Goal: Book appointment/travel/reservation

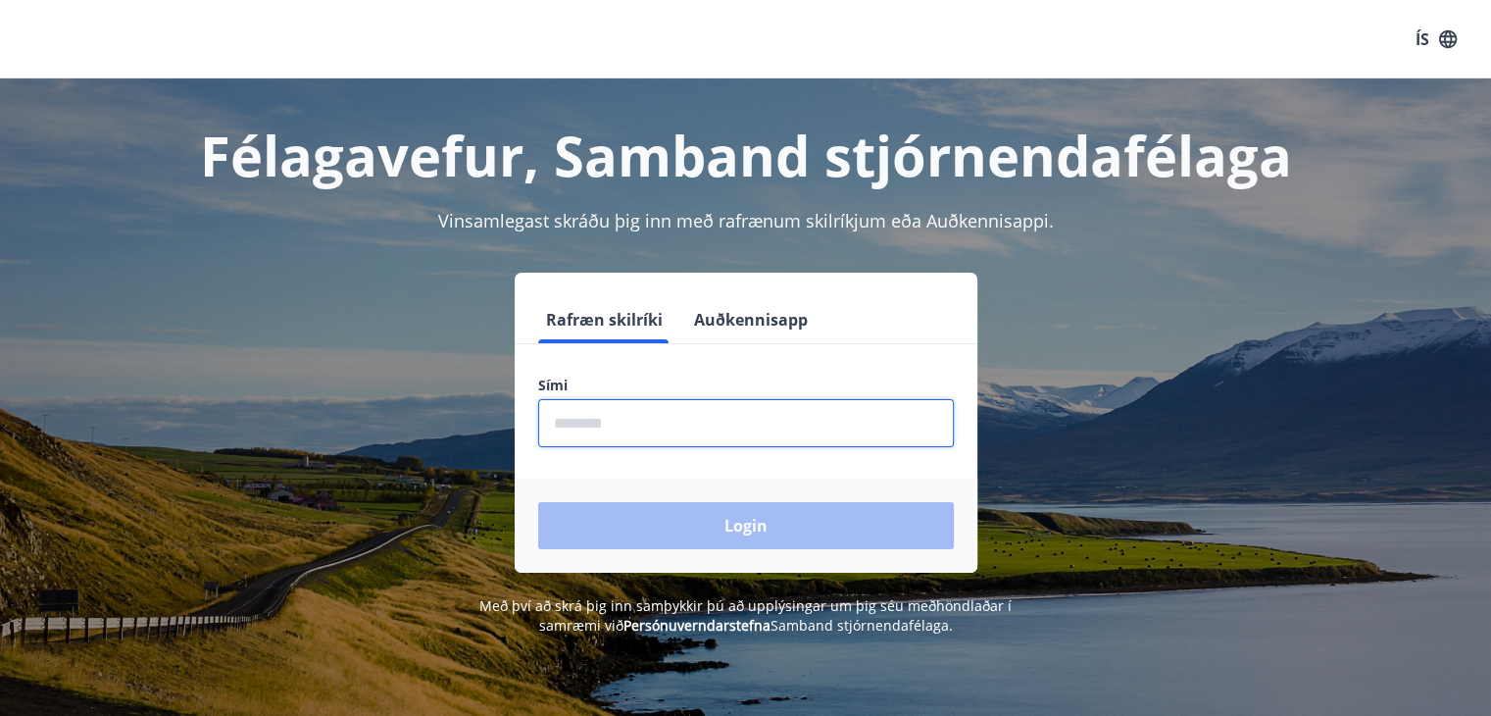
click at [773, 427] on input "phone" at bounding box center [746, 423] width 416 height 48
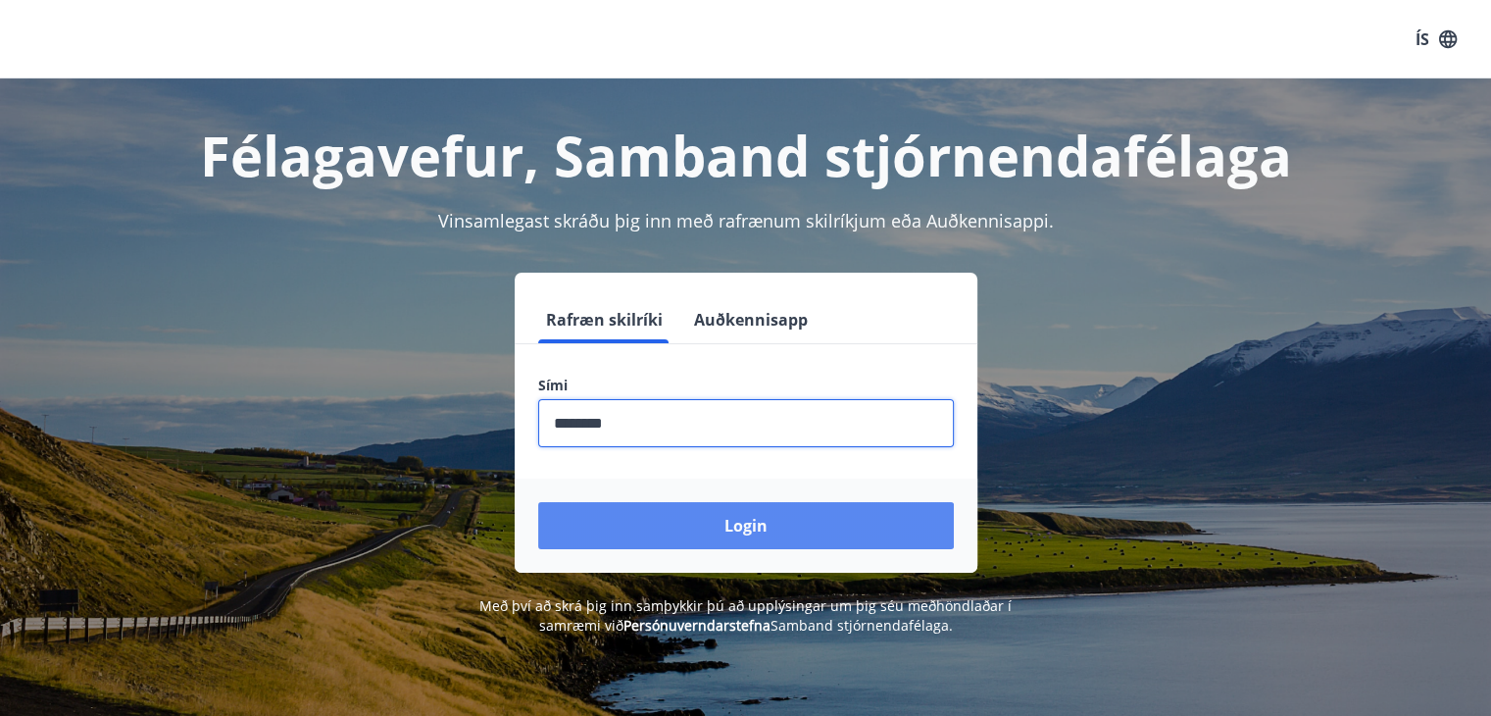
type input "********"
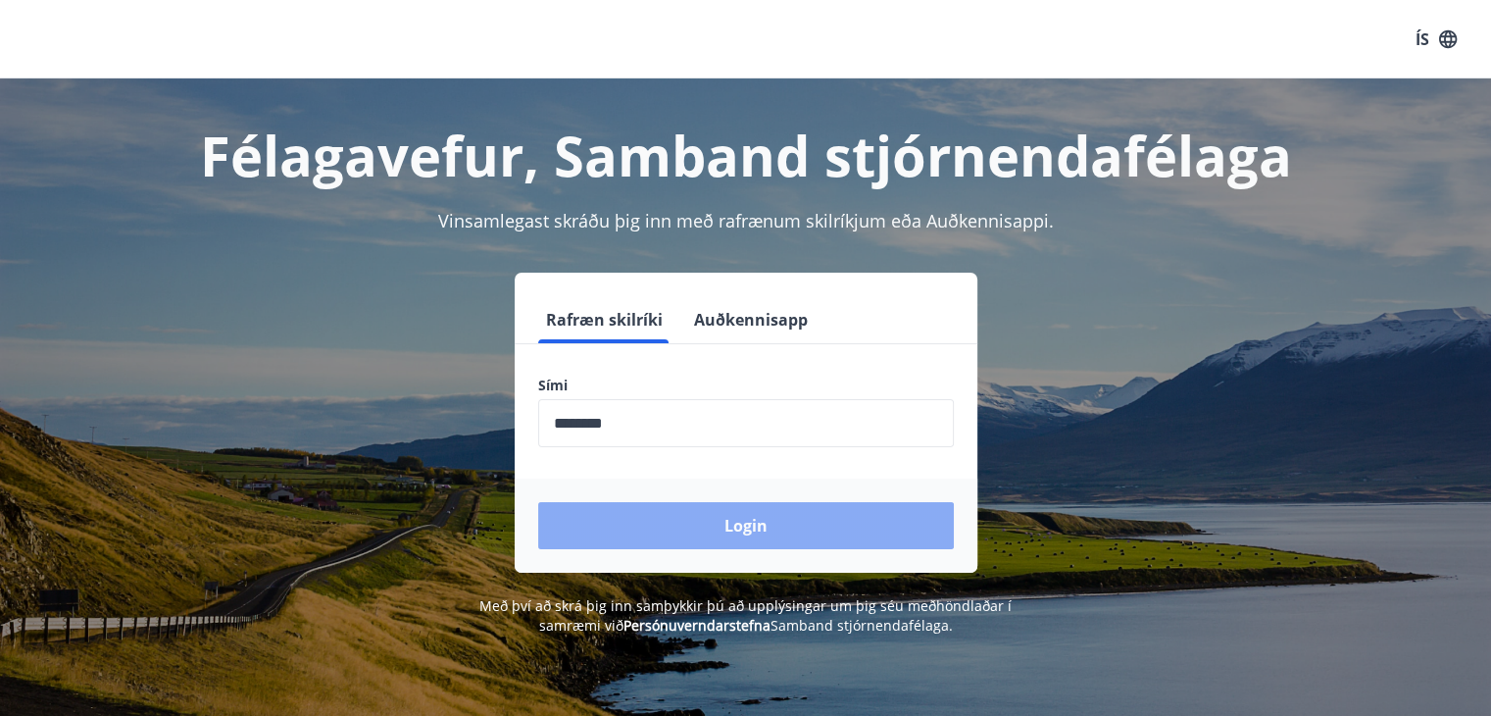
click at [710, 537] on button "Login" at bounding box center [746, 525] width 416 height 47
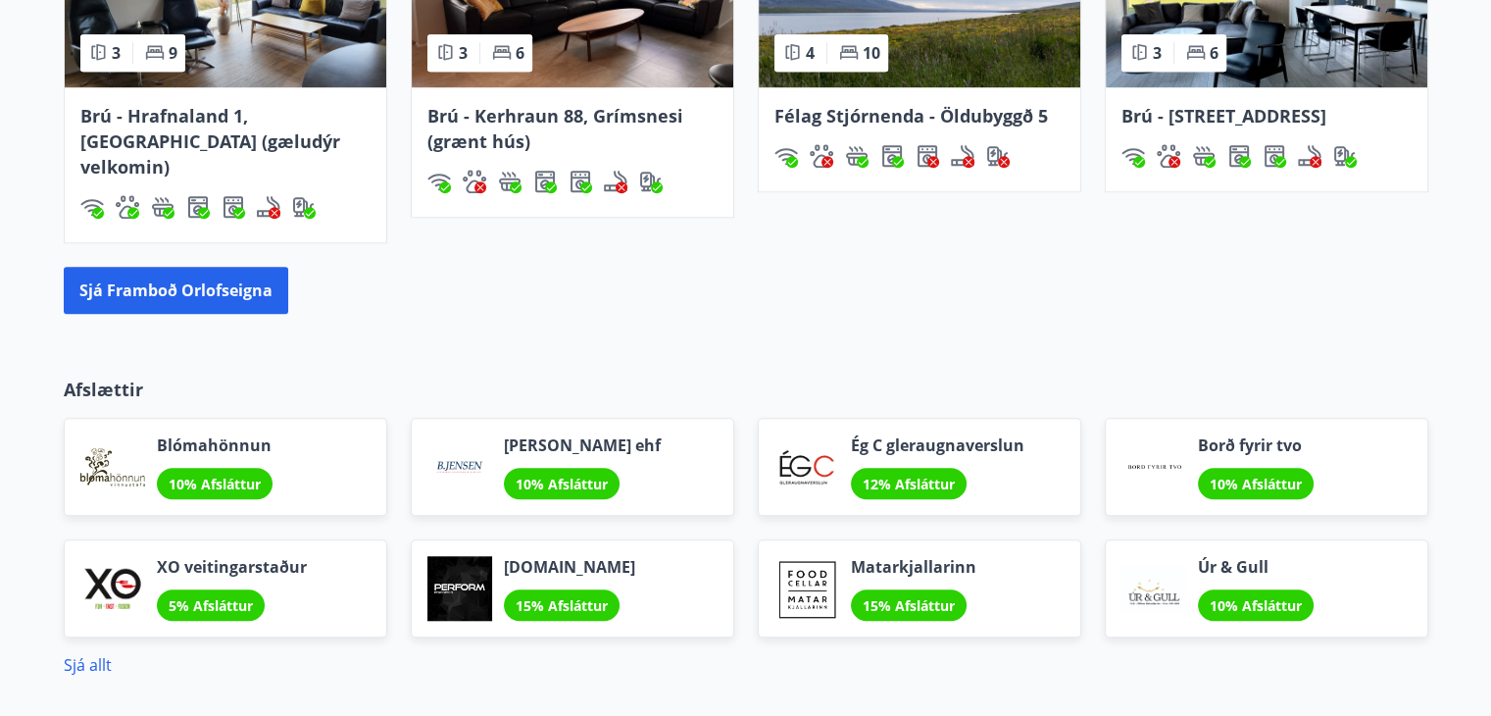
scroll to position [1561, 0]
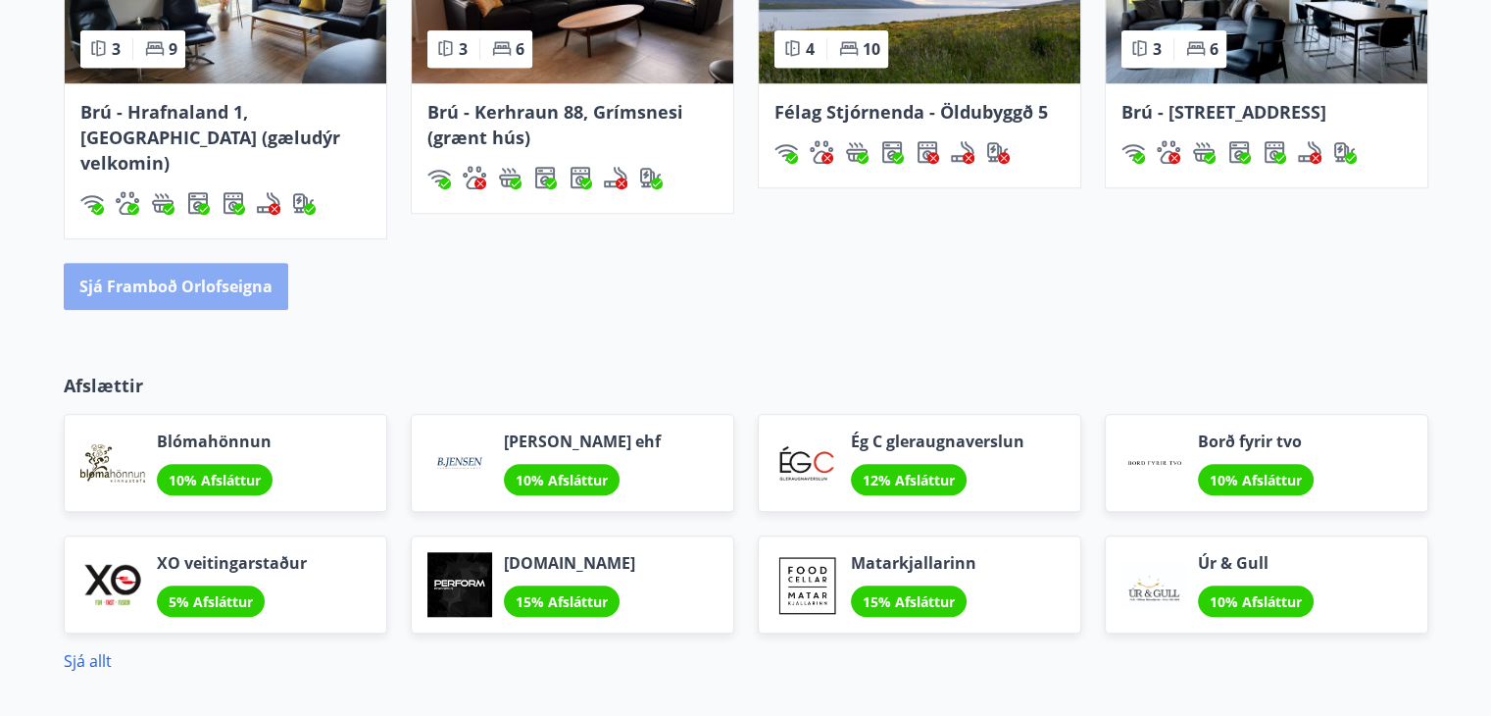
click at [173, 263] on button "Sjá framboð orlofseigna" at bounding box center [176, 286] width 225 height 47
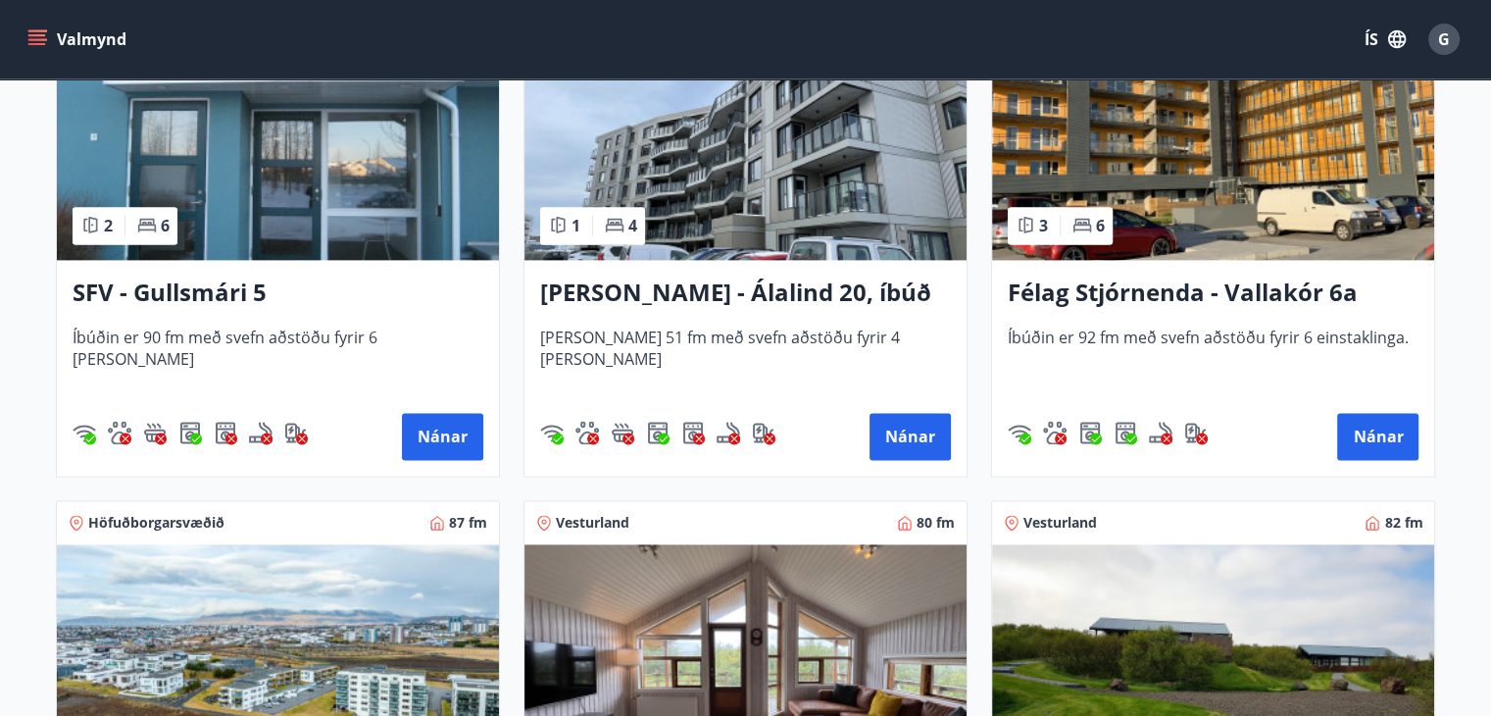
scroll to position [2578, 0]
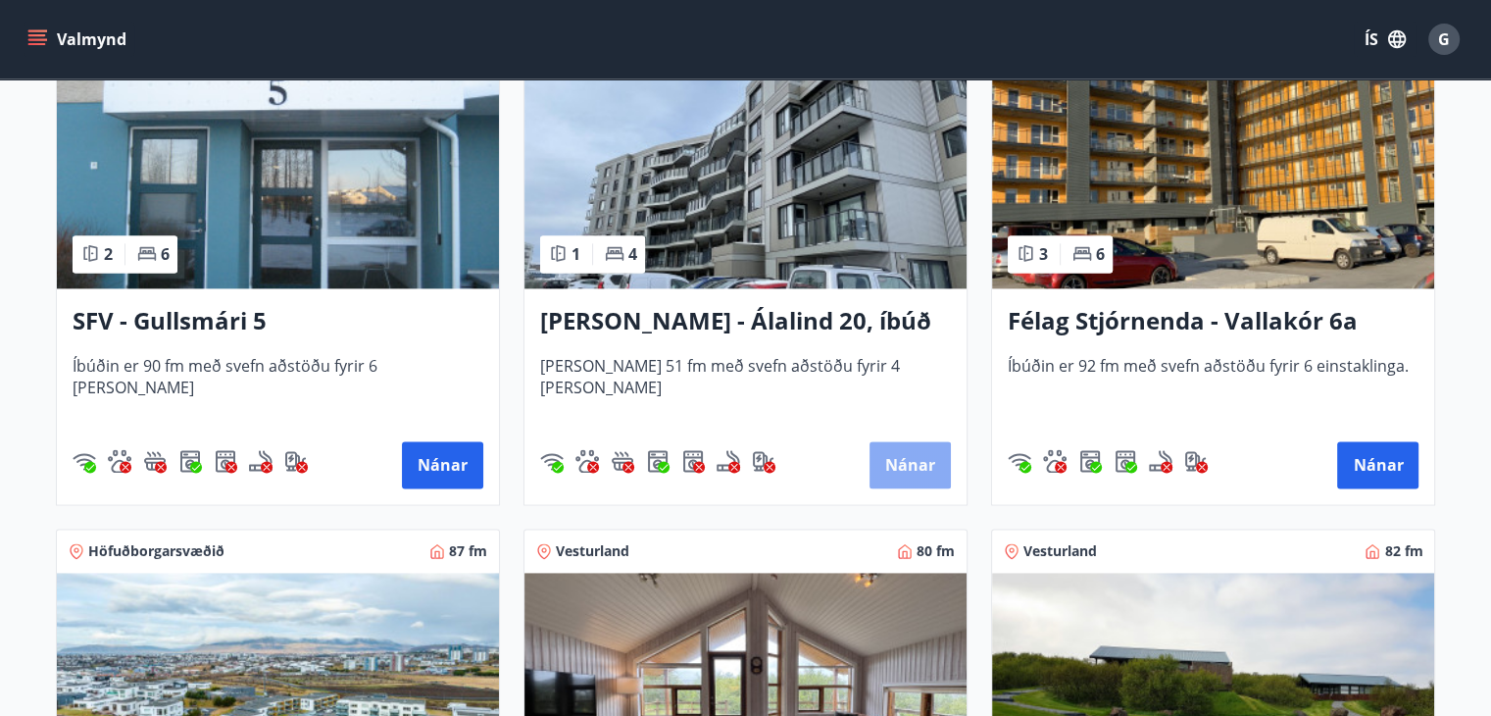
click at [901, 477] on button "Nánar" at bounding box center [910, 464] width 81 height 47
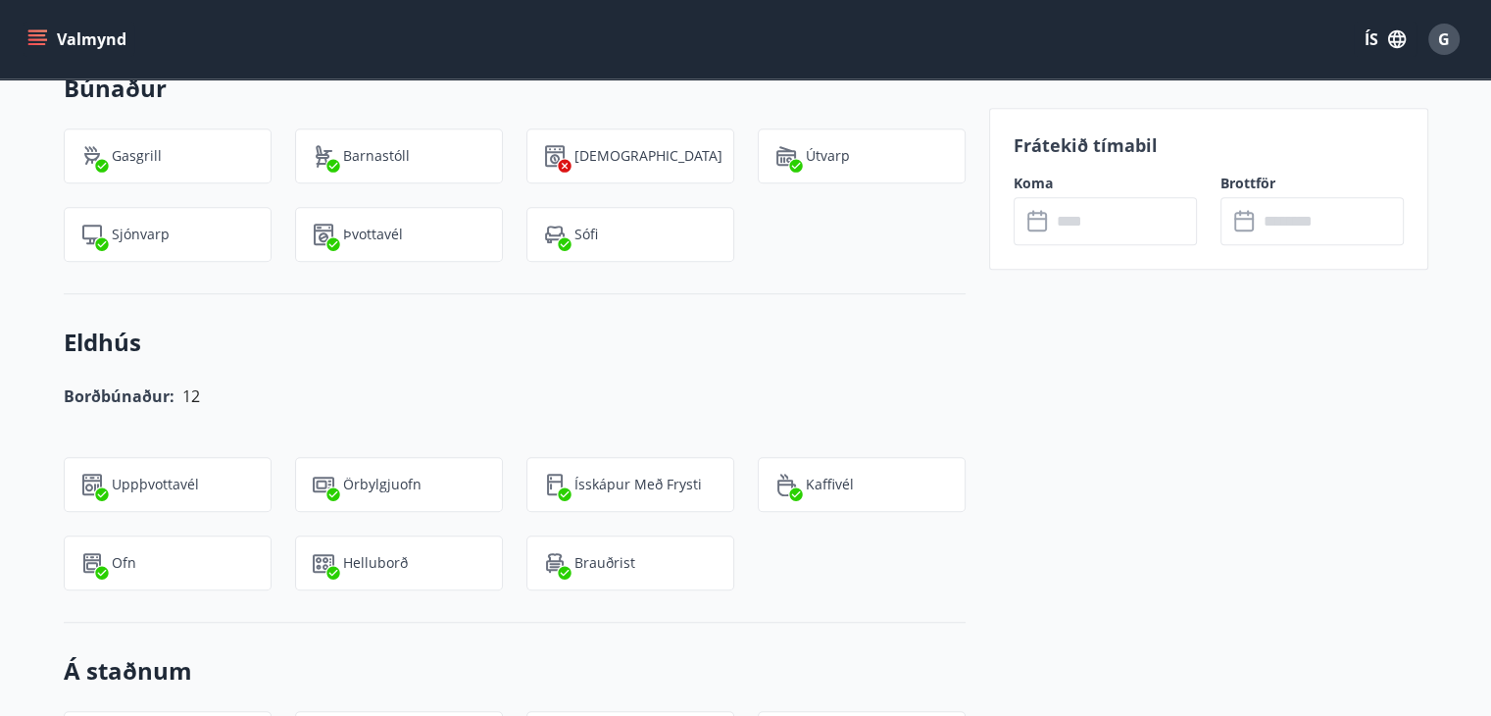
scroll to position [1373, 0]
click at [1083, 208] on input "text" at bounding box center [1124, 221] width 146 height 48
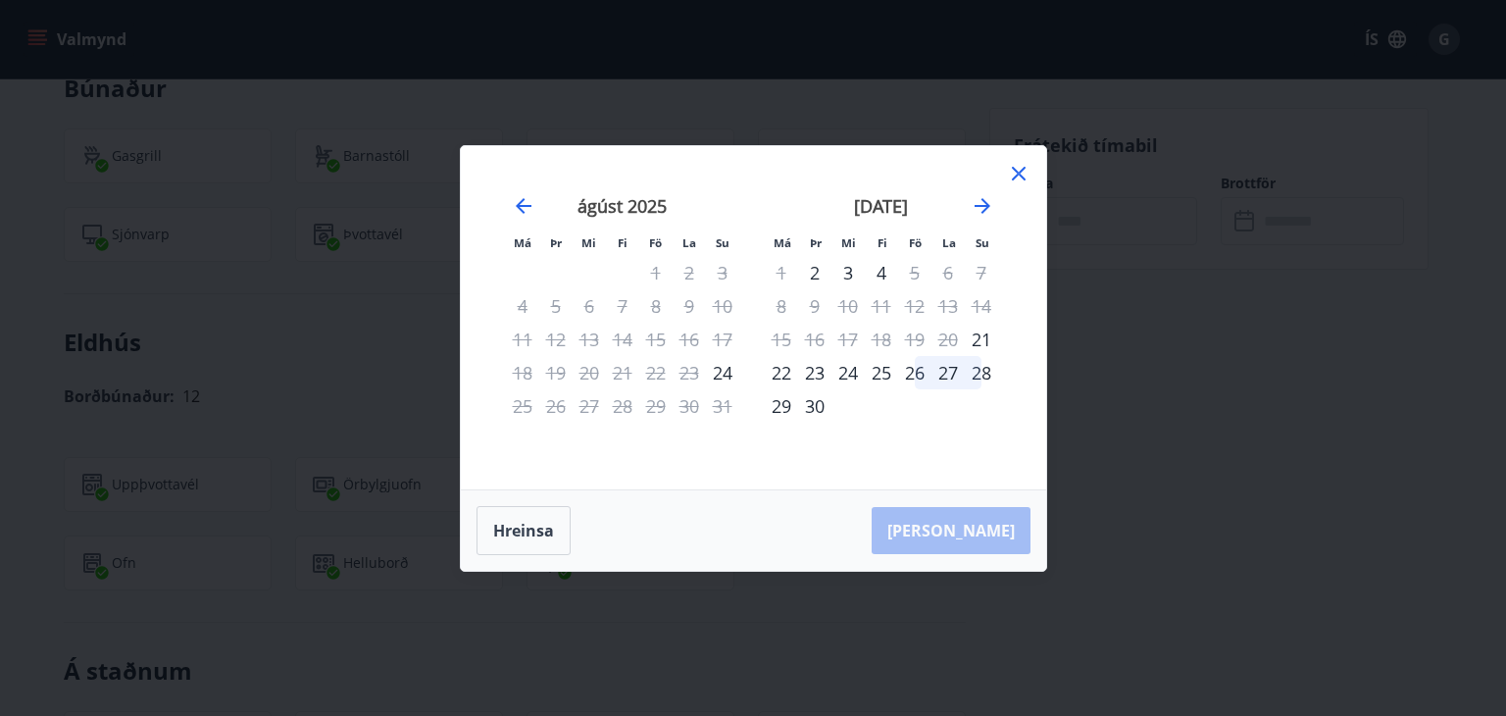
click at [1015, 175] on icon at bounding box center [1019, 174] width 24 height 24
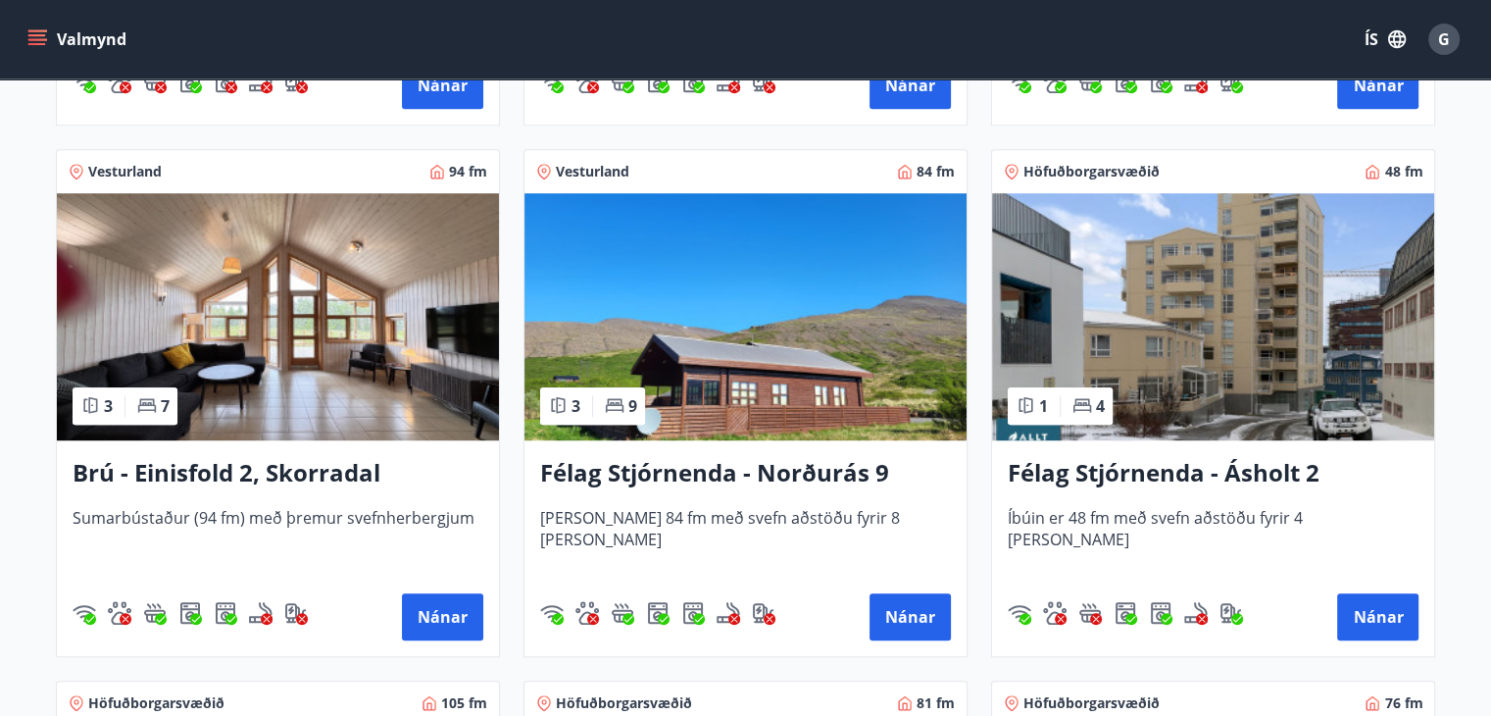
scroll to position [1361, 0]
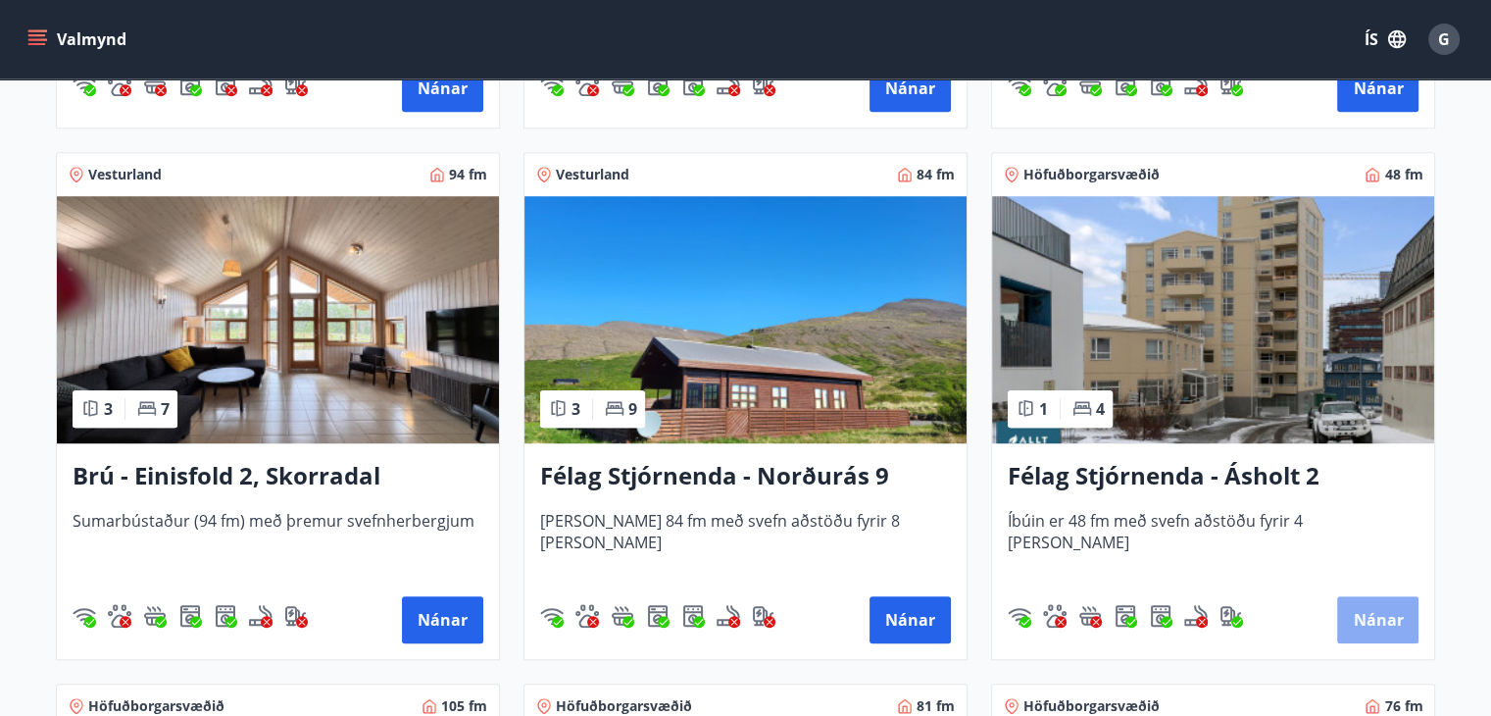
click at [1374, 623] on button "Nánar" at bounding box center [1377, 619] width 81 height 47
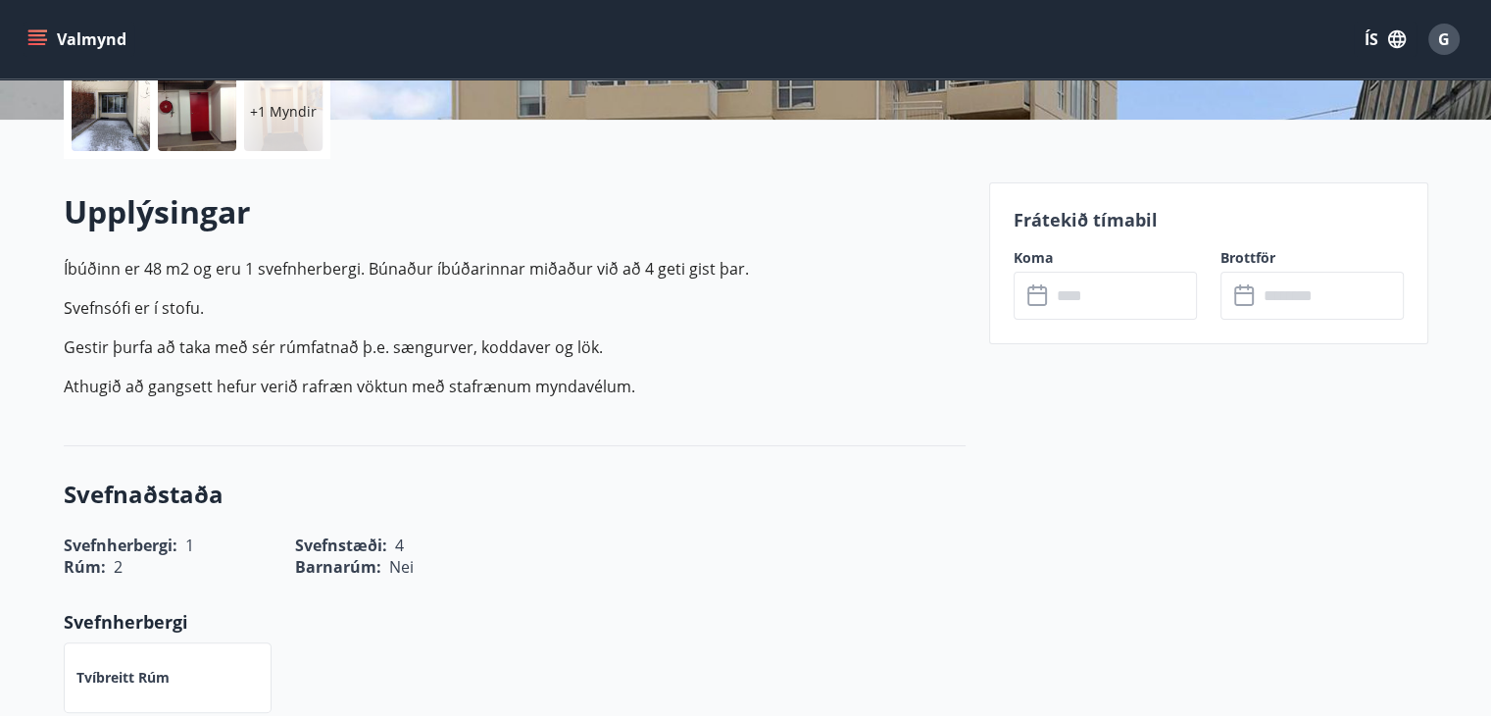
scroll to position [471, 0]
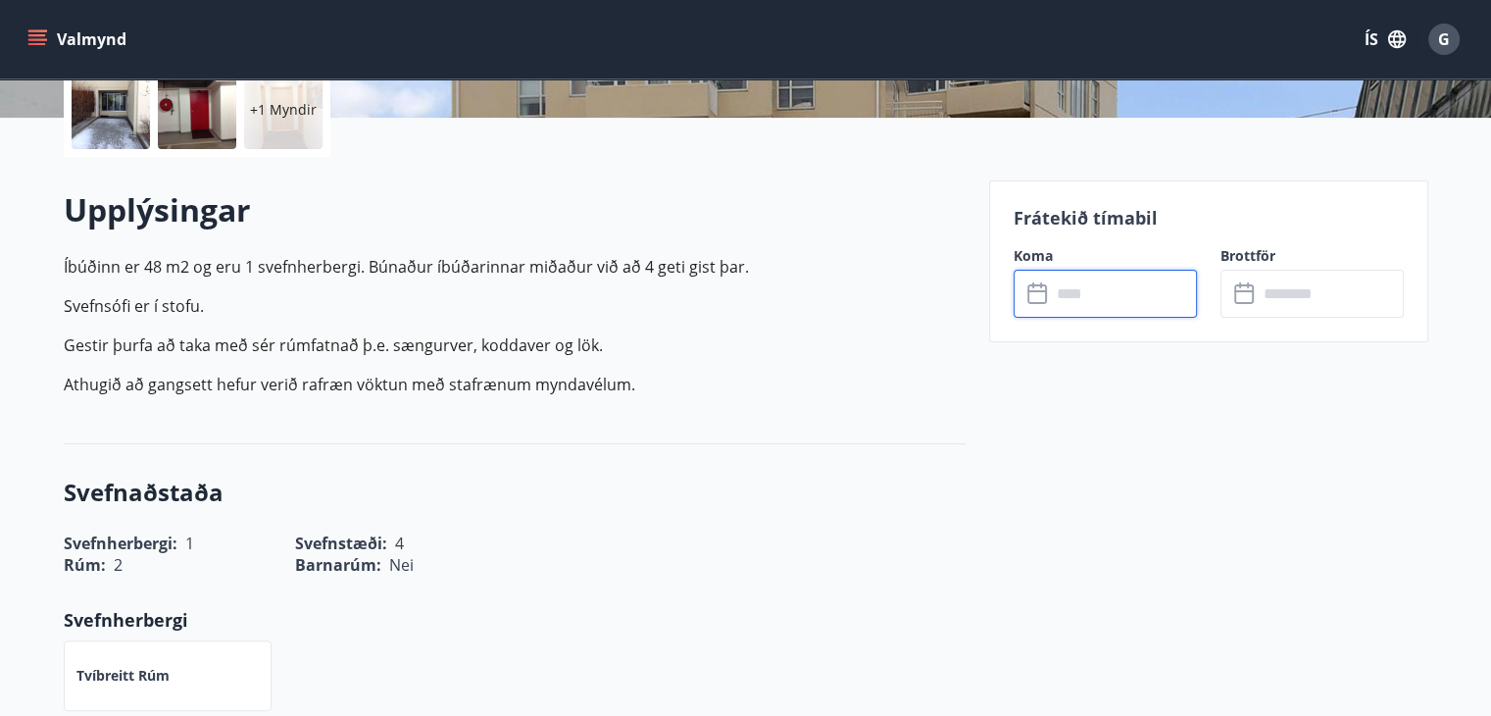
click at [1089, 291] on input "text" at bounding box center [1124, 294] width 146 height 48
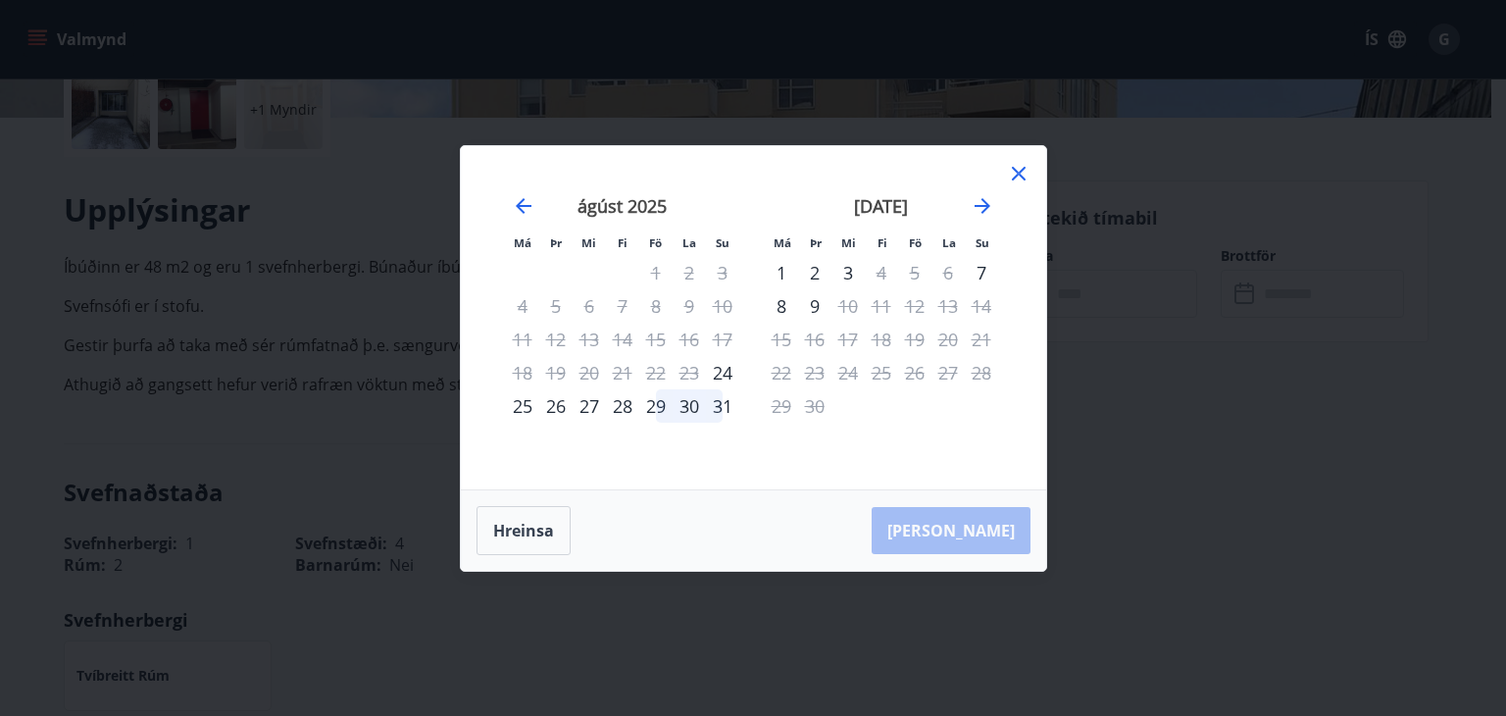
click at [1019, 174] on icon at bounding box center [1018, 173] width 3 height 3
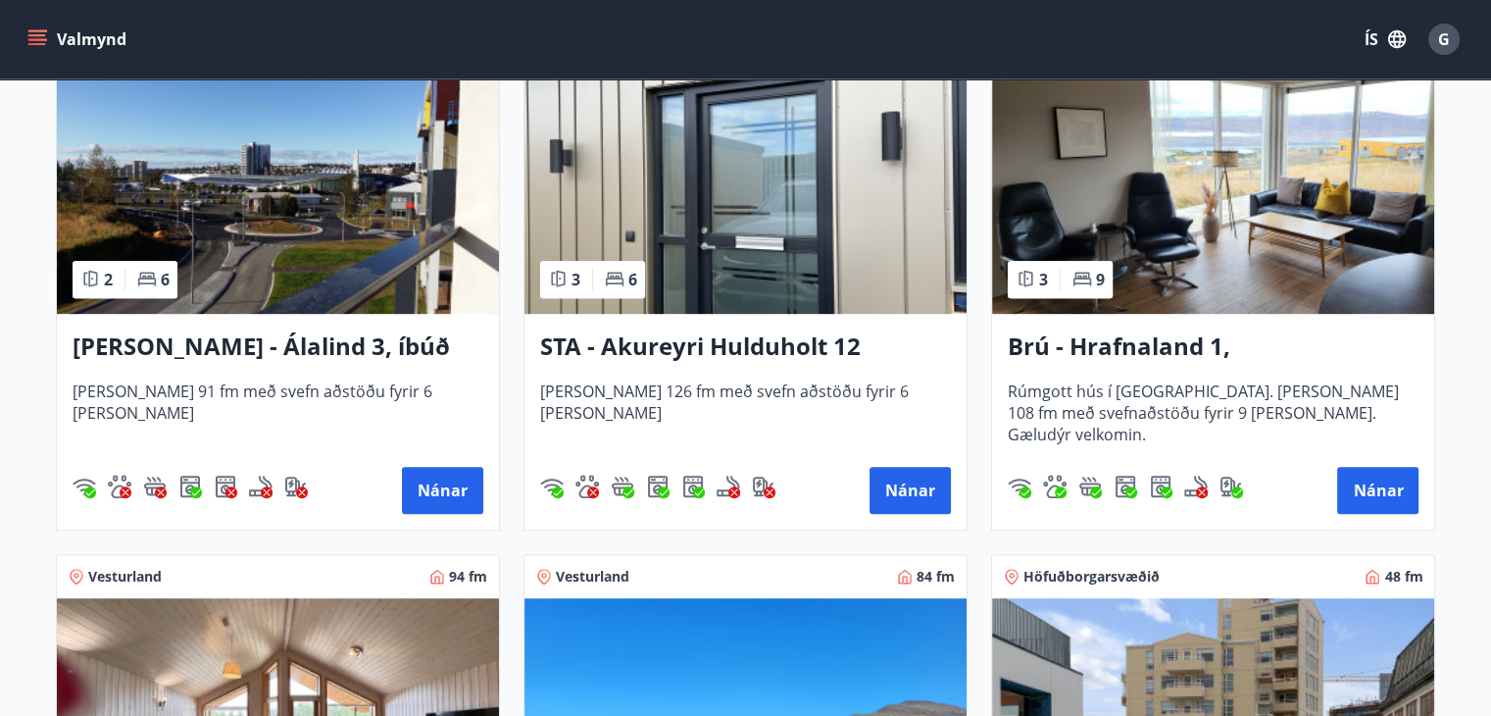
scroll to position [961, 0]
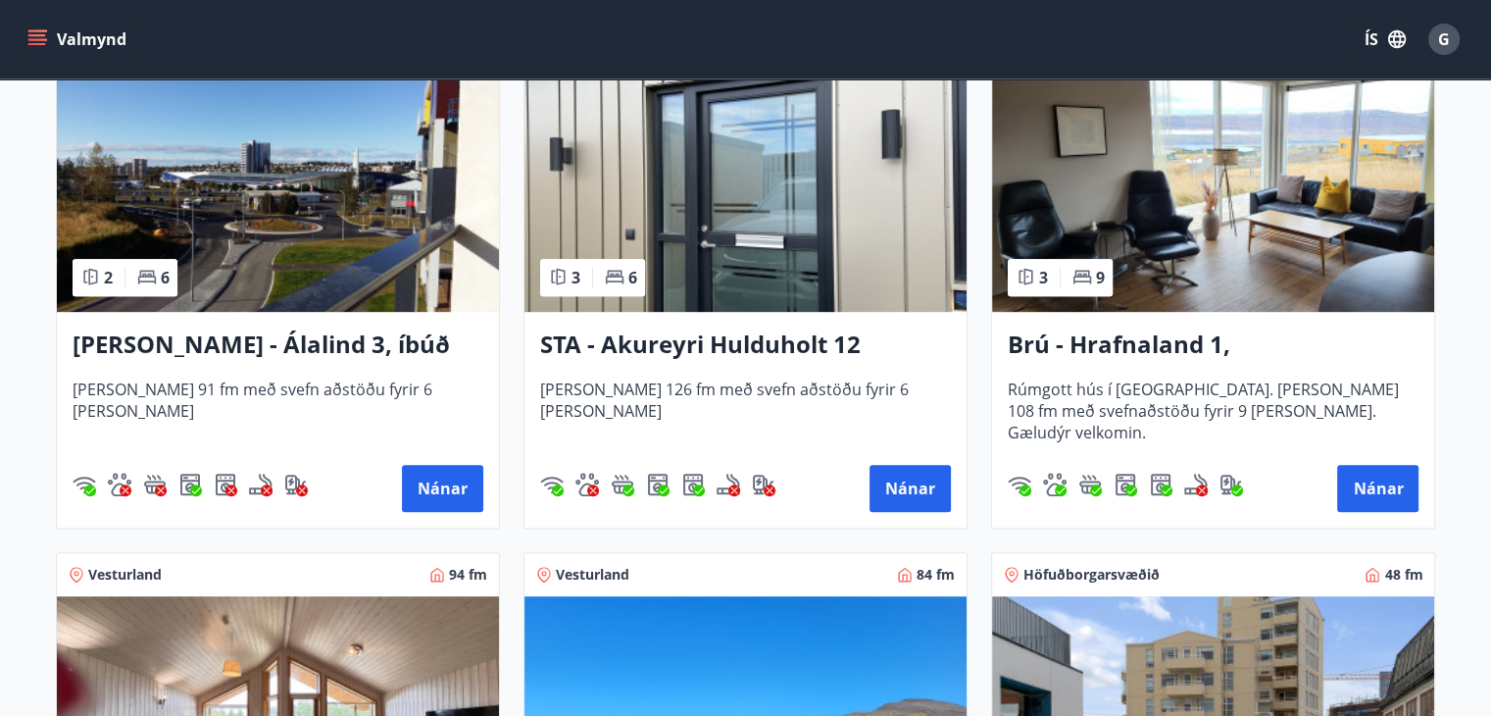
click at [301, 364] on div "Berg - Álalind 3, íbúð 307 Húsið er 91 fm með svefn aðstöðu fyrir 6 manns Nánar" at bounding box center [278, 420] width 442 height 216
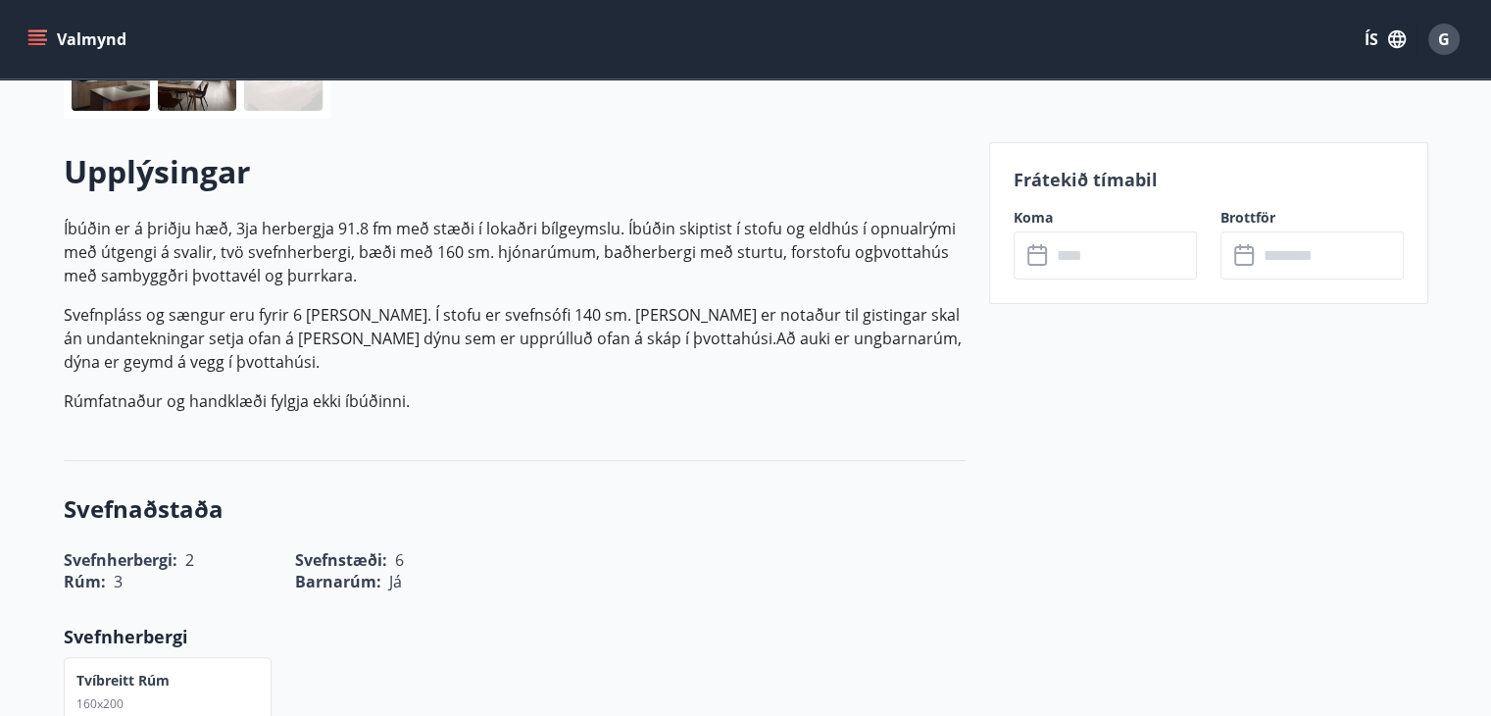
scroll to position [510, 0]
click at [1070, 245] on input "text" at bounding box center [1124, 254] width 146 height 48
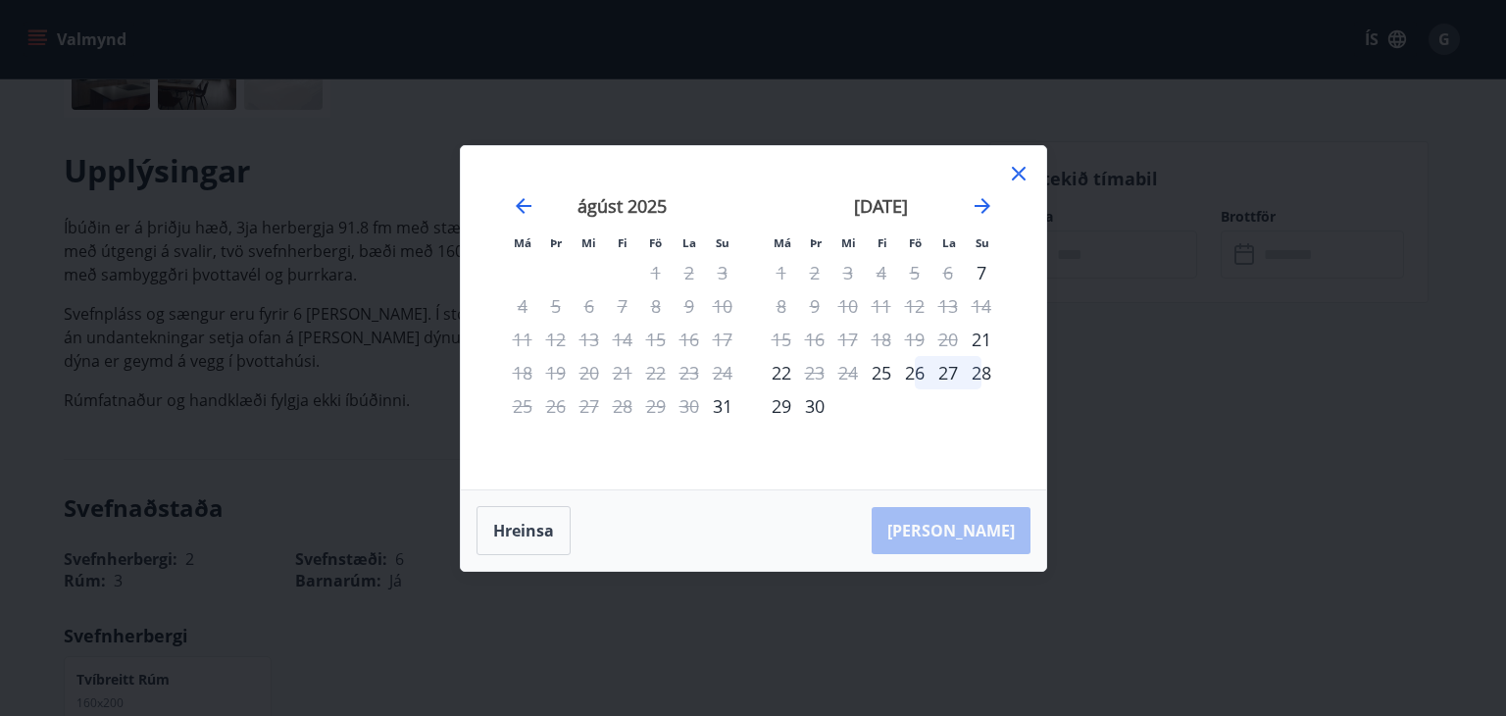
click at [1021, 174] on icon at bounding box center [1019, 174] width 24 height 24
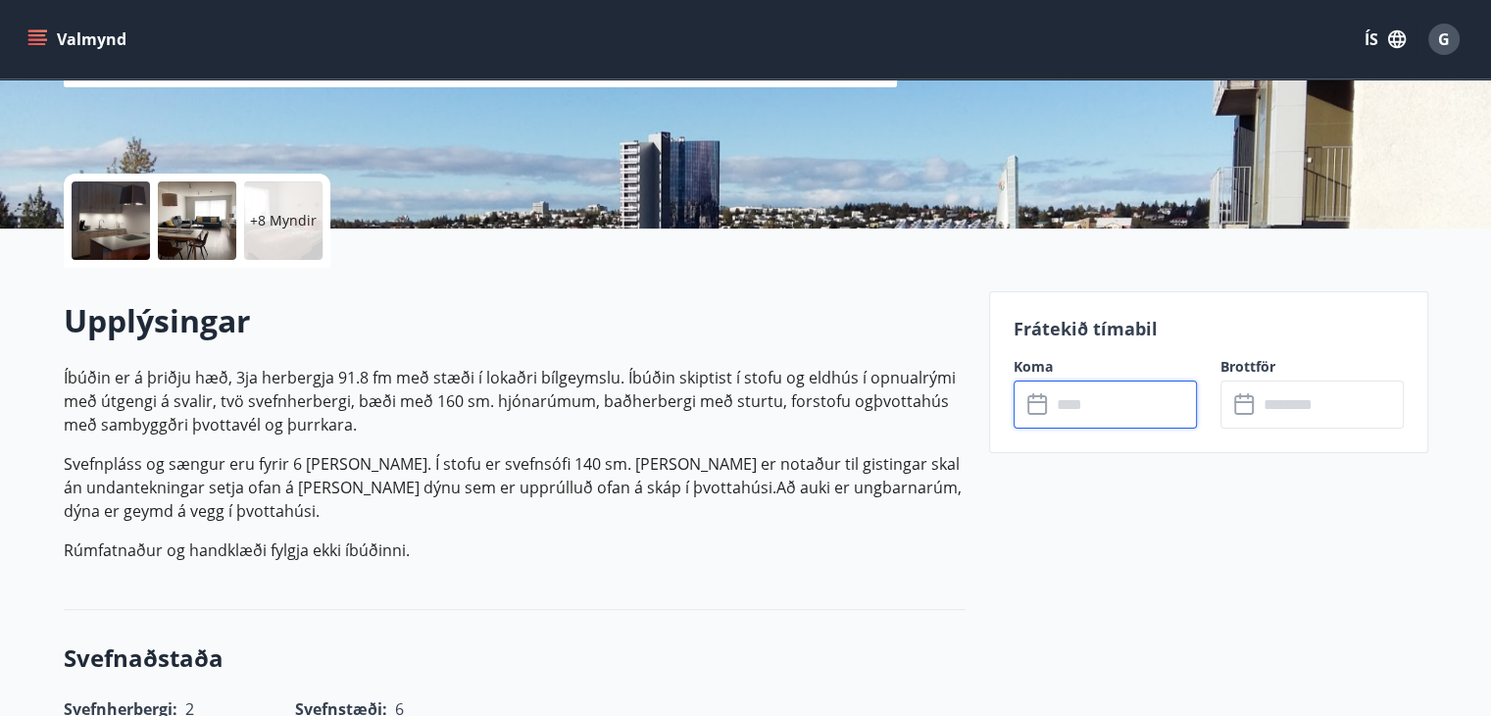
scroll to position [357, 0]
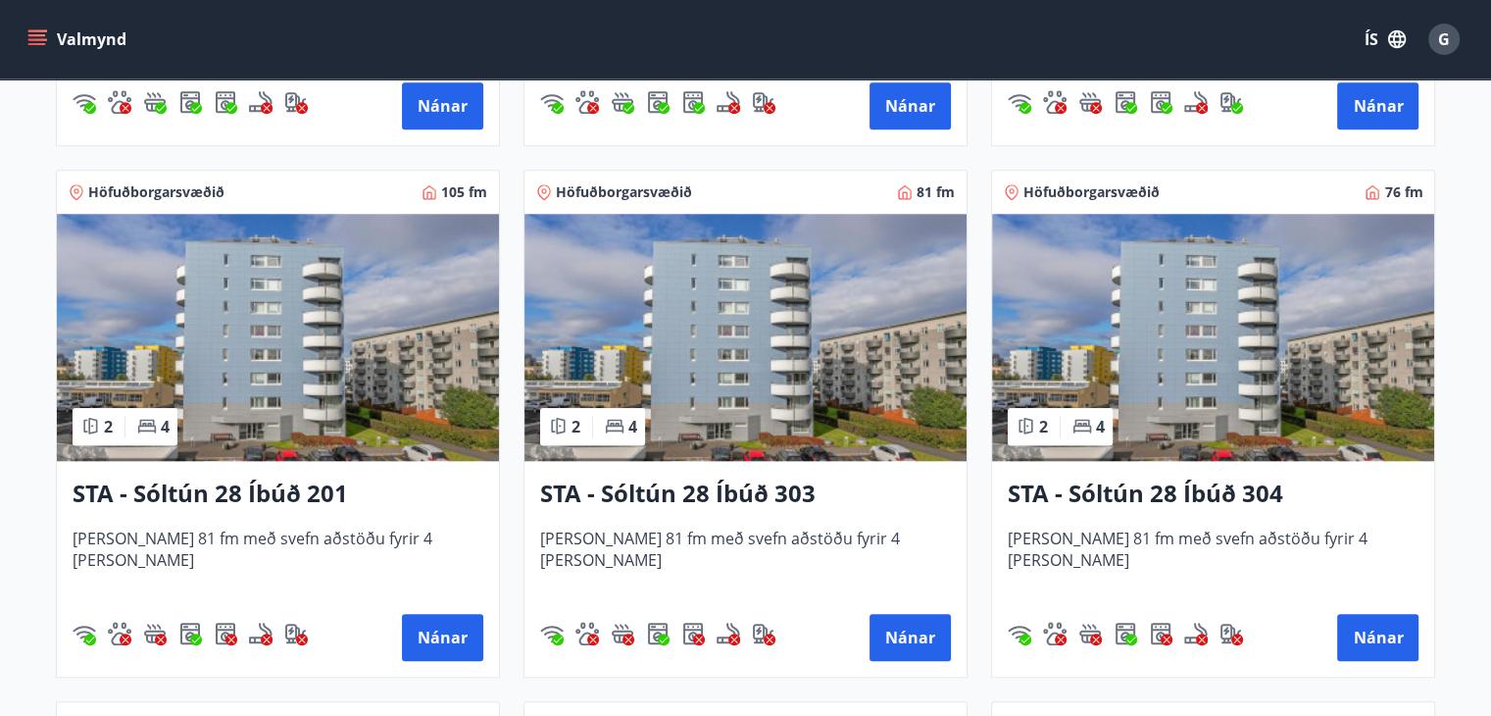
scroll to position [1897, 0]
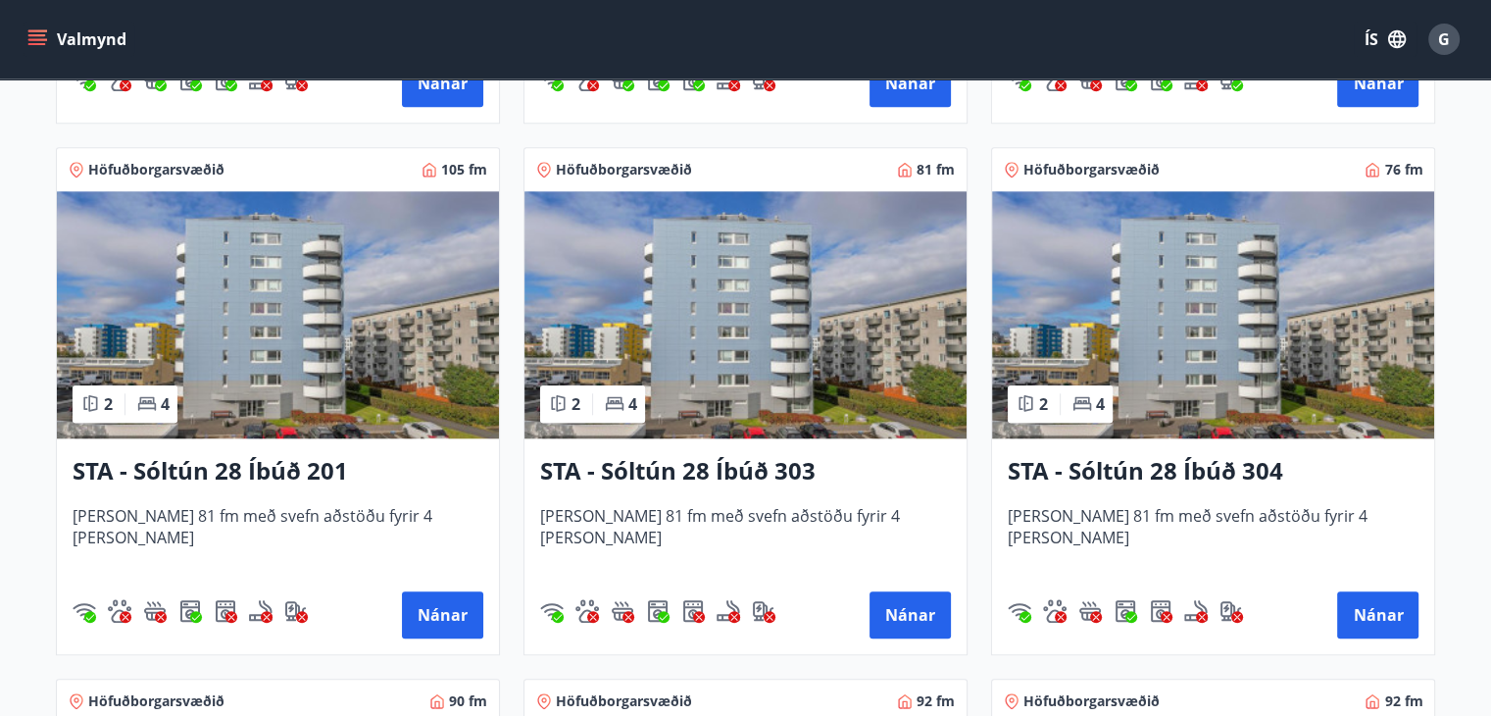
click at [258, 470] on h3 "STA - Sóltún 28 Íbúð 201" at bounding box center [278, 471] width 411 height 35
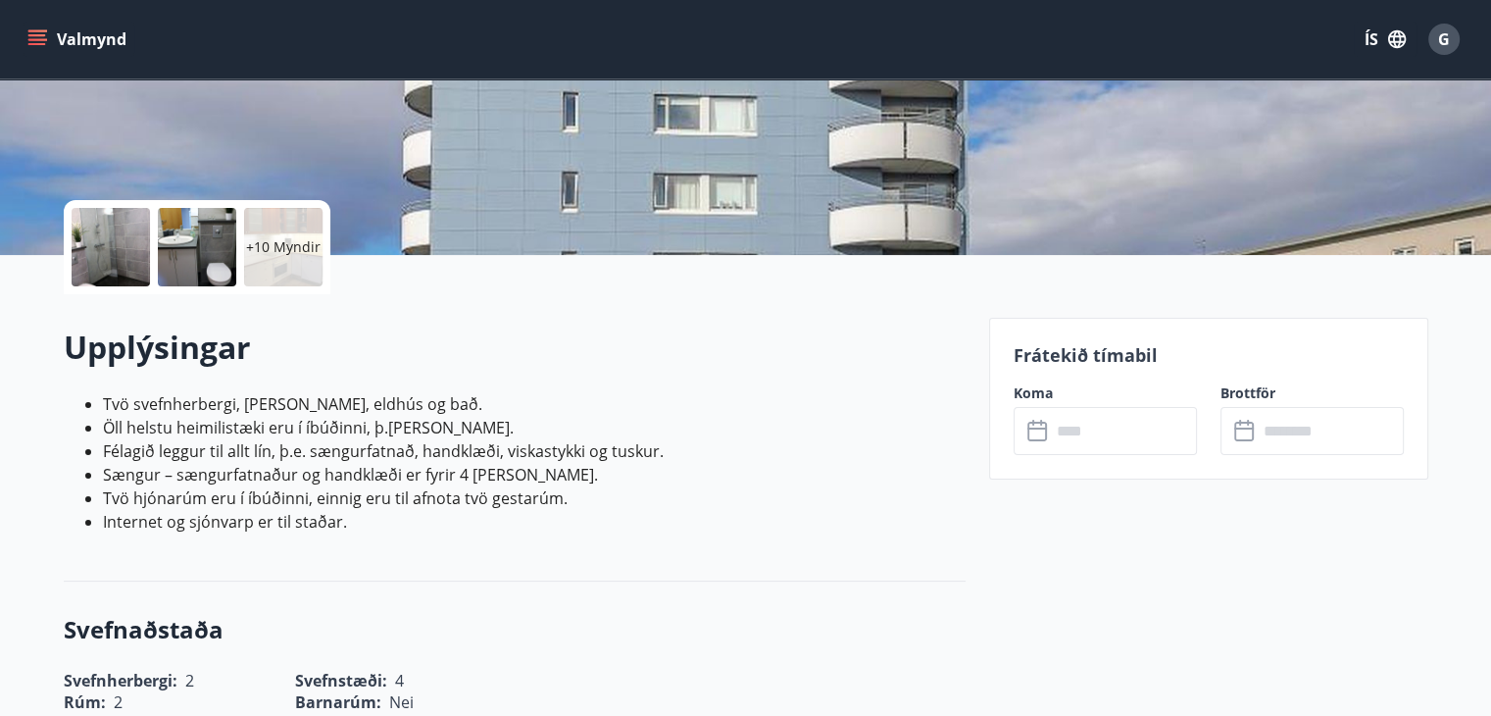
scroll to position [335, 0]
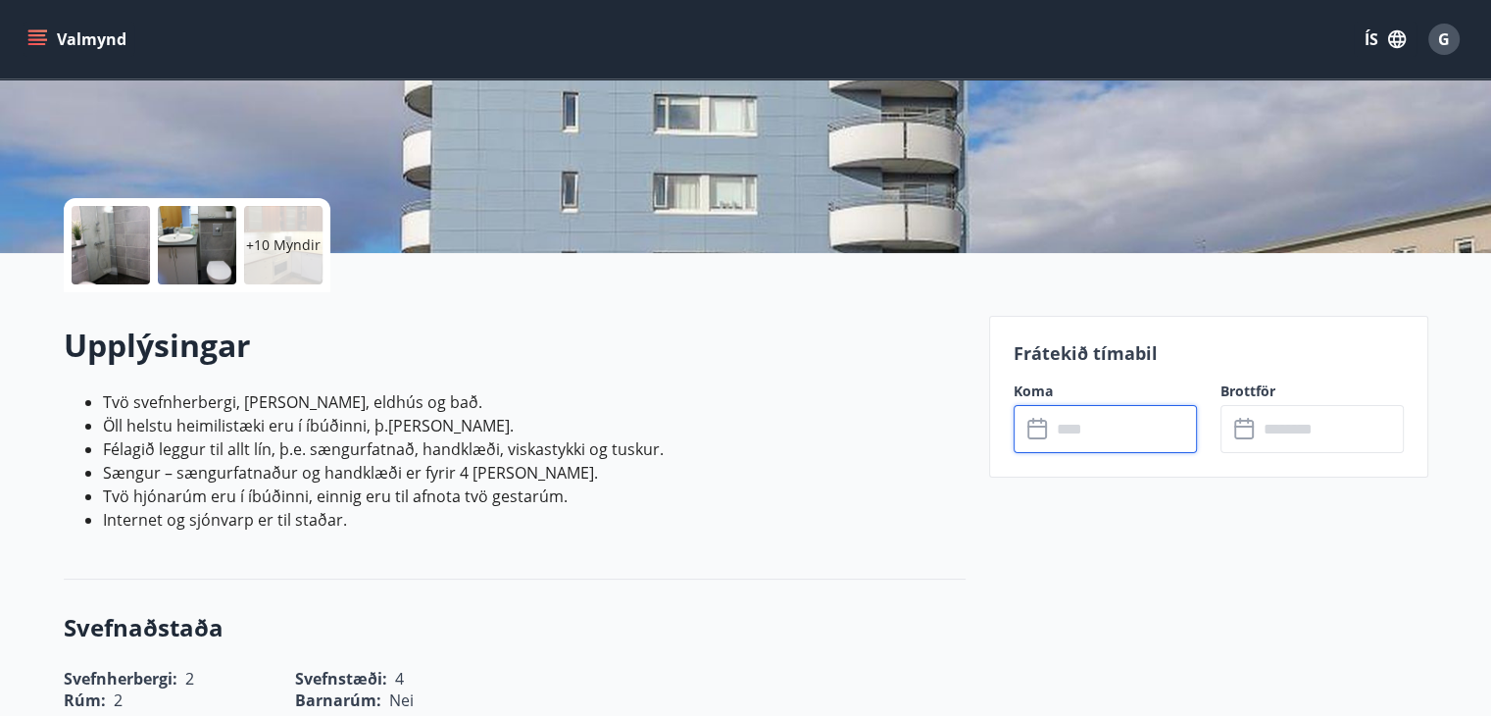
click at [1114, 429] on input "text" at bounding box center [1124, 429] width 146 height 48
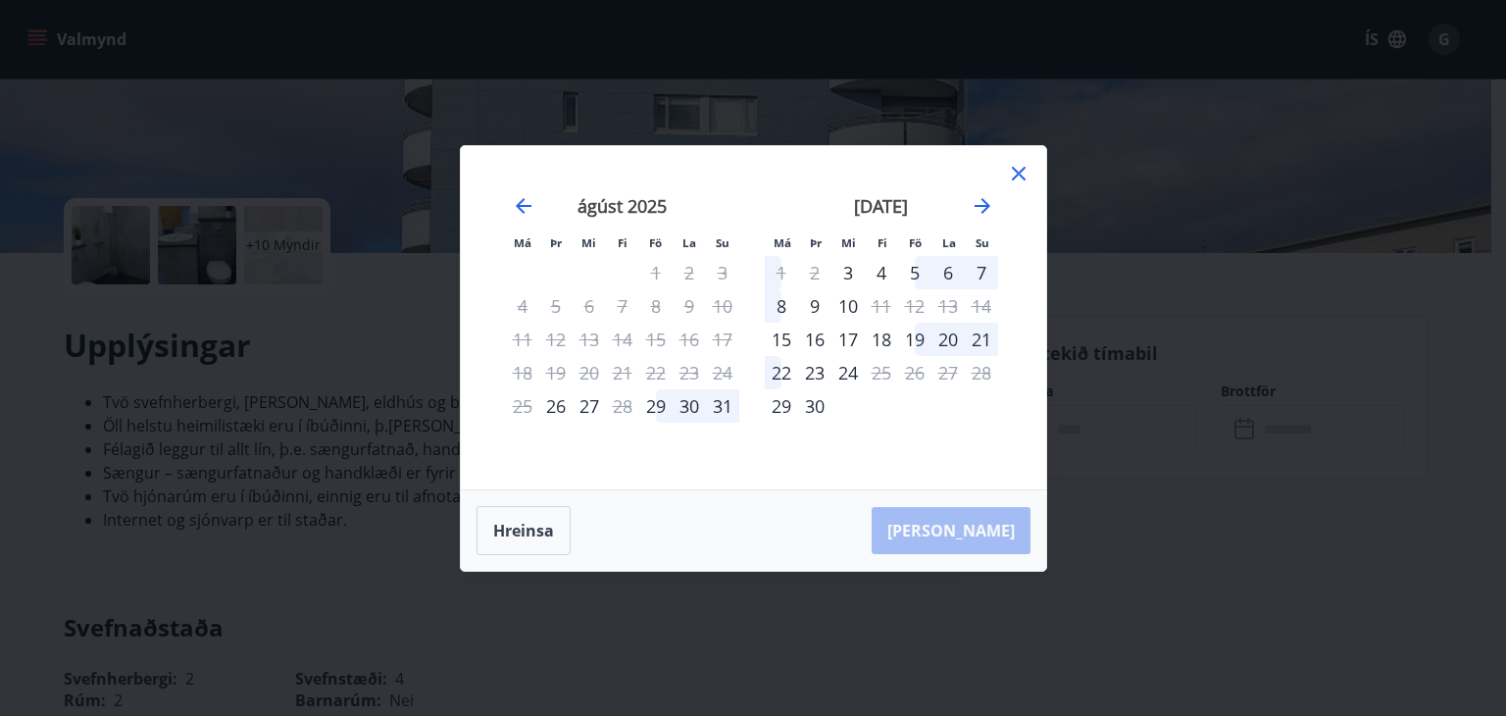
click at [1017, 166] on icon at bounding box center [1019, 174] width 24 height 24
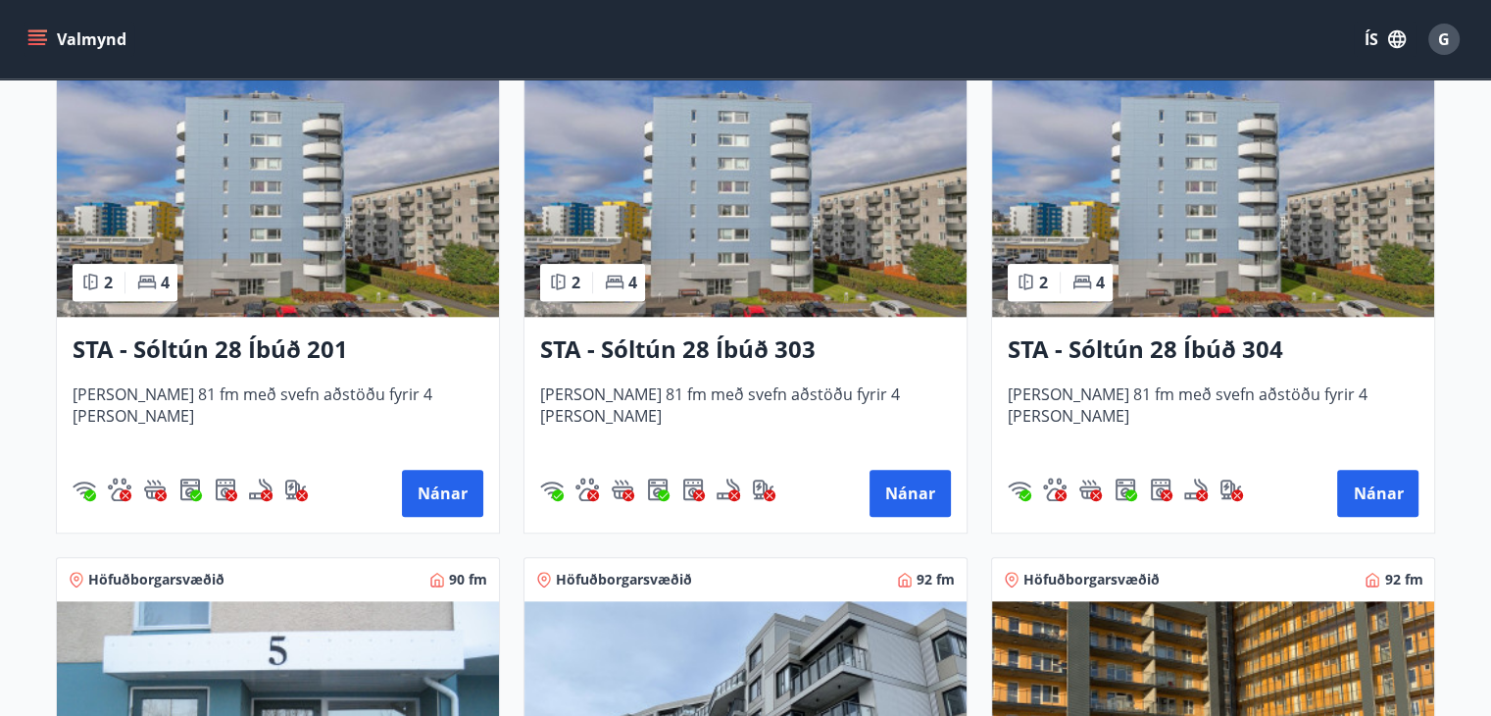
scroll to position [2018, 0]
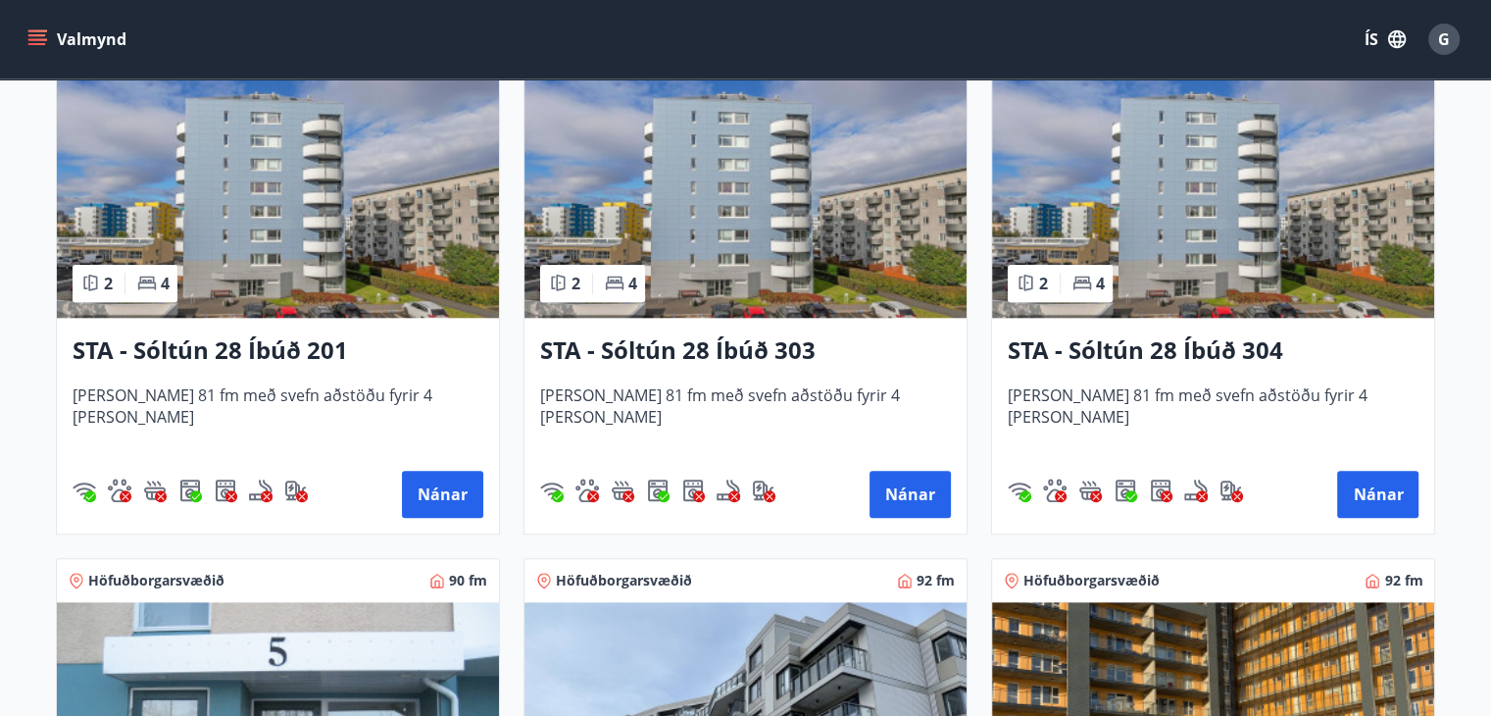
click at [703, 291] on img at bounding box center [745, 194] width 442 height 247
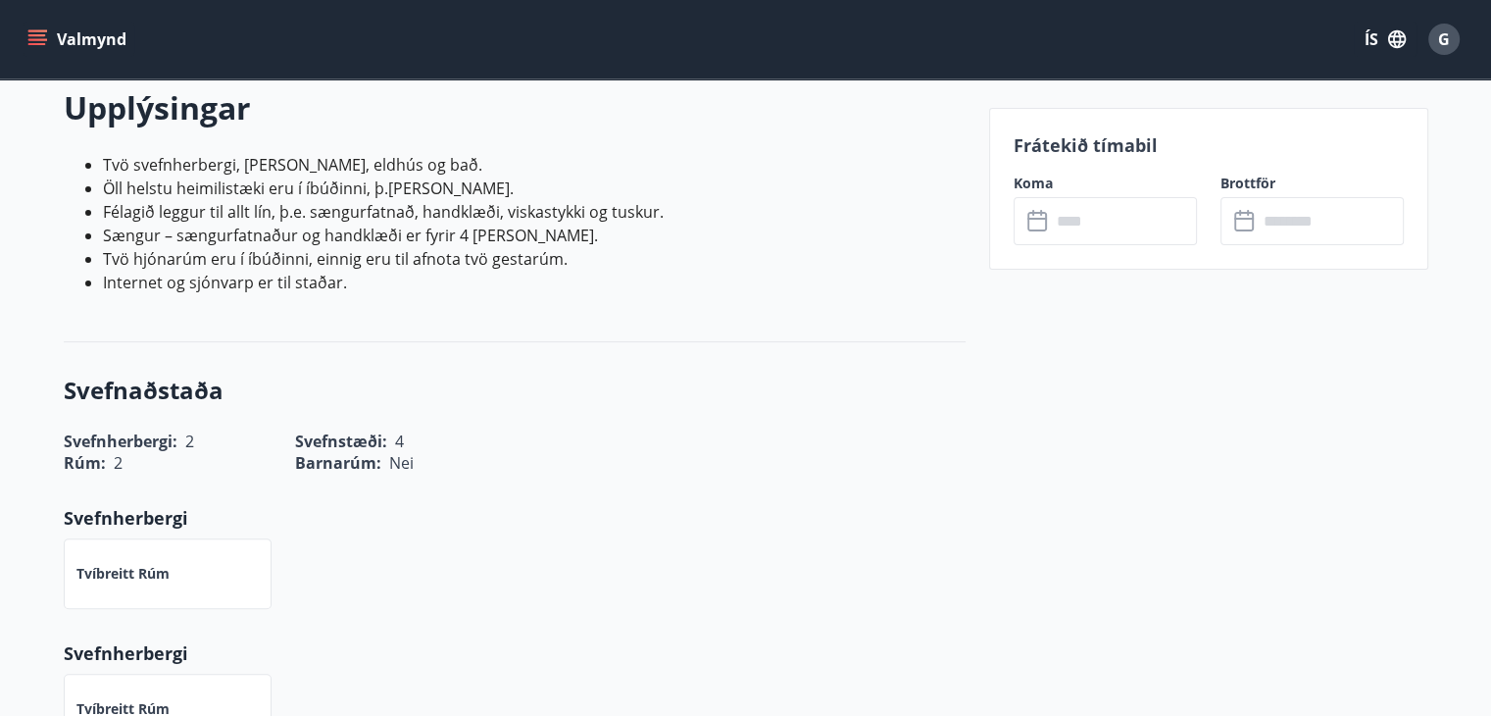
scroll to position [569, 0]
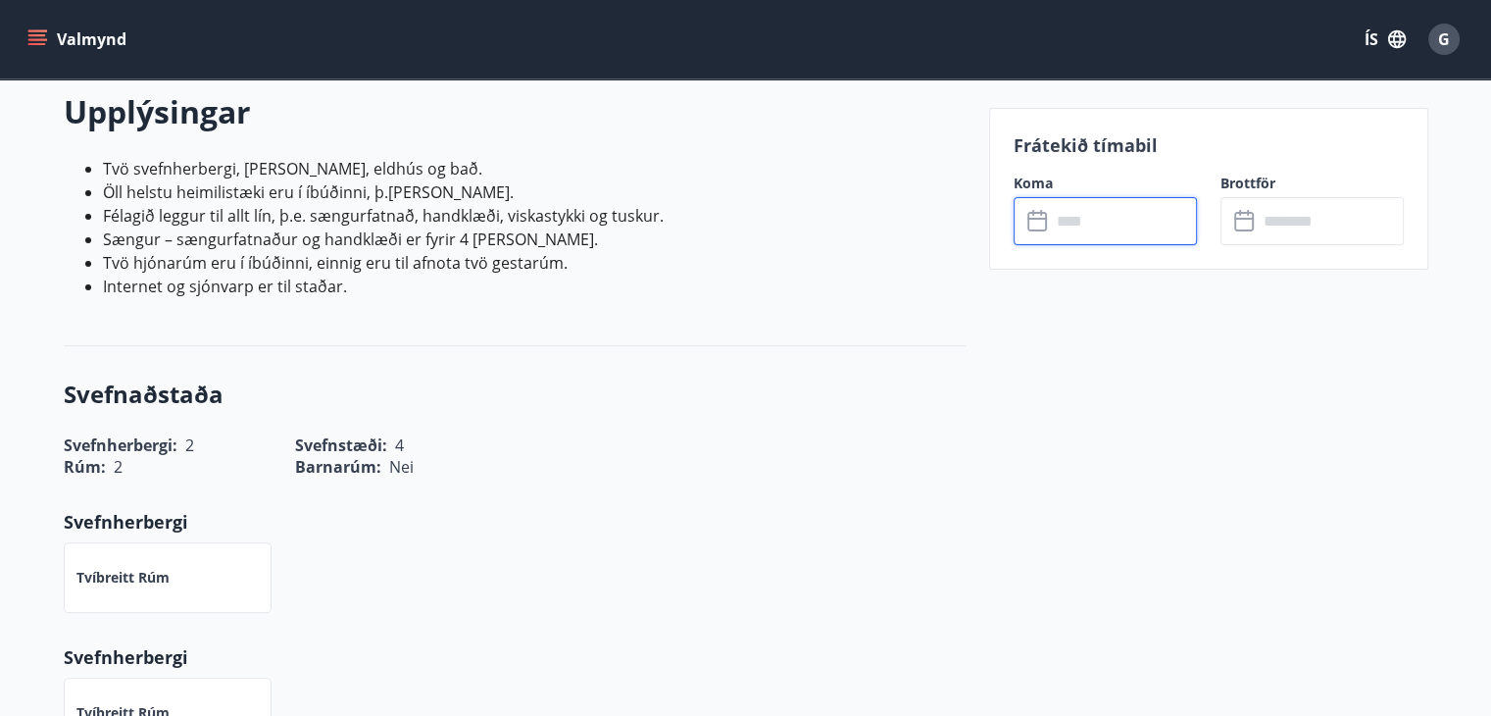
click at [1085, 217] on input "text" at bounding box center [1124, 221] width 146 height 48
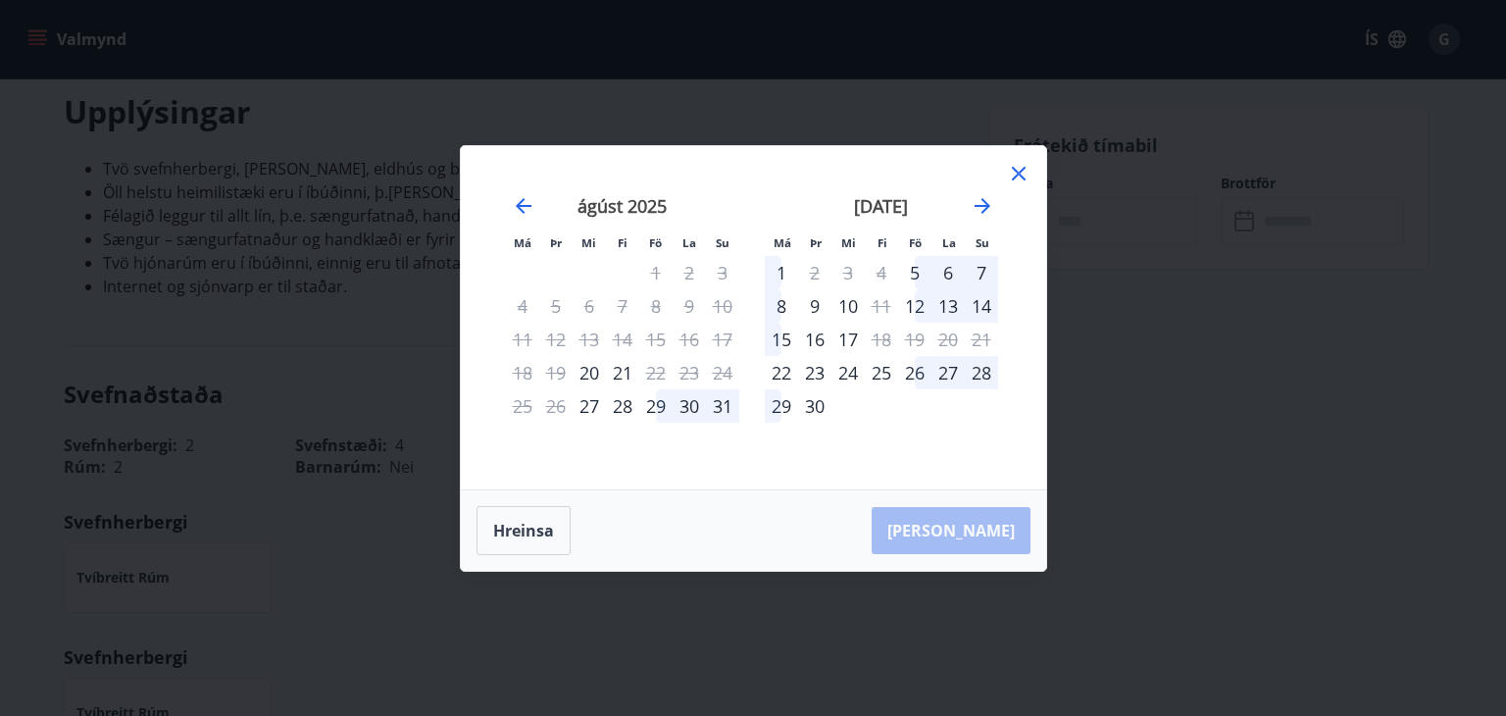
click at [1016, 170] on icon at bounding box center [1019, 174] width 24 height 24
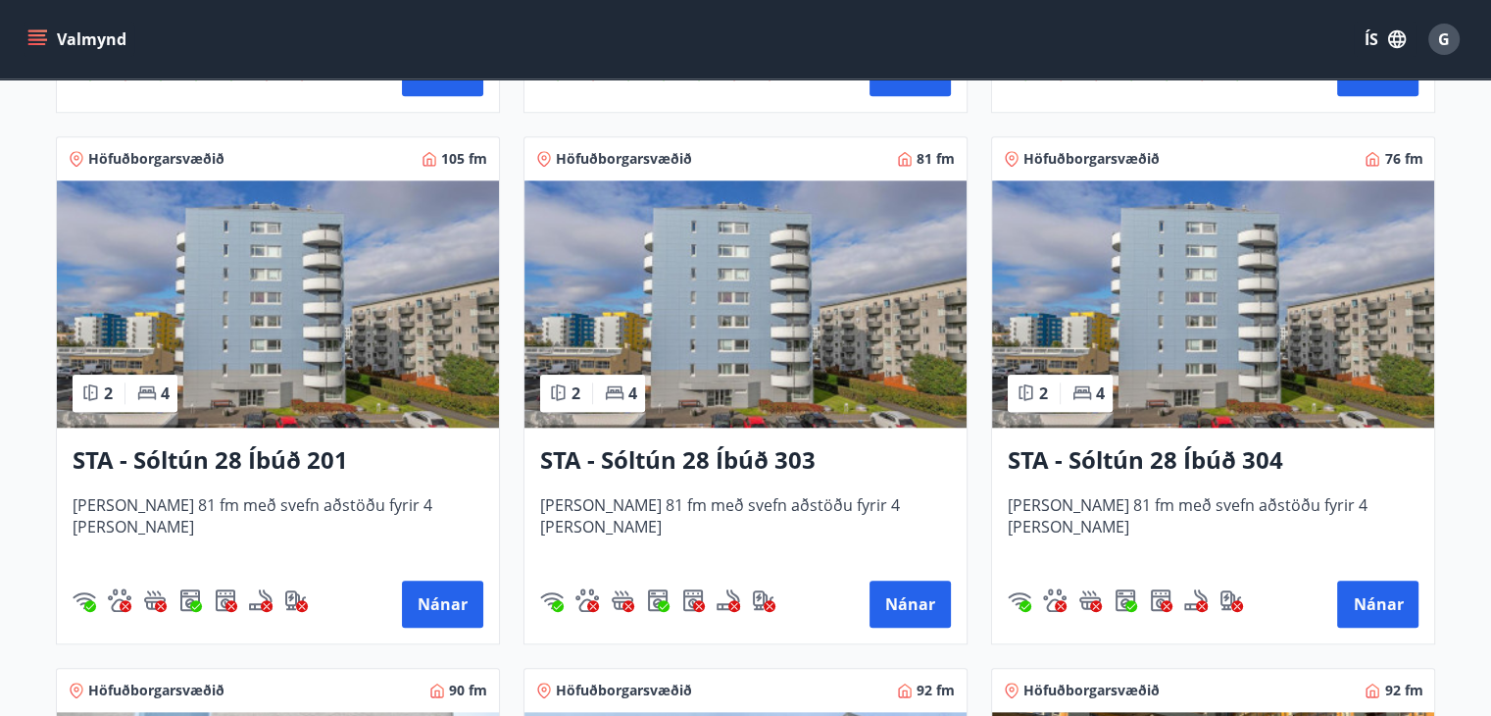
scroll to position [1910, 0]
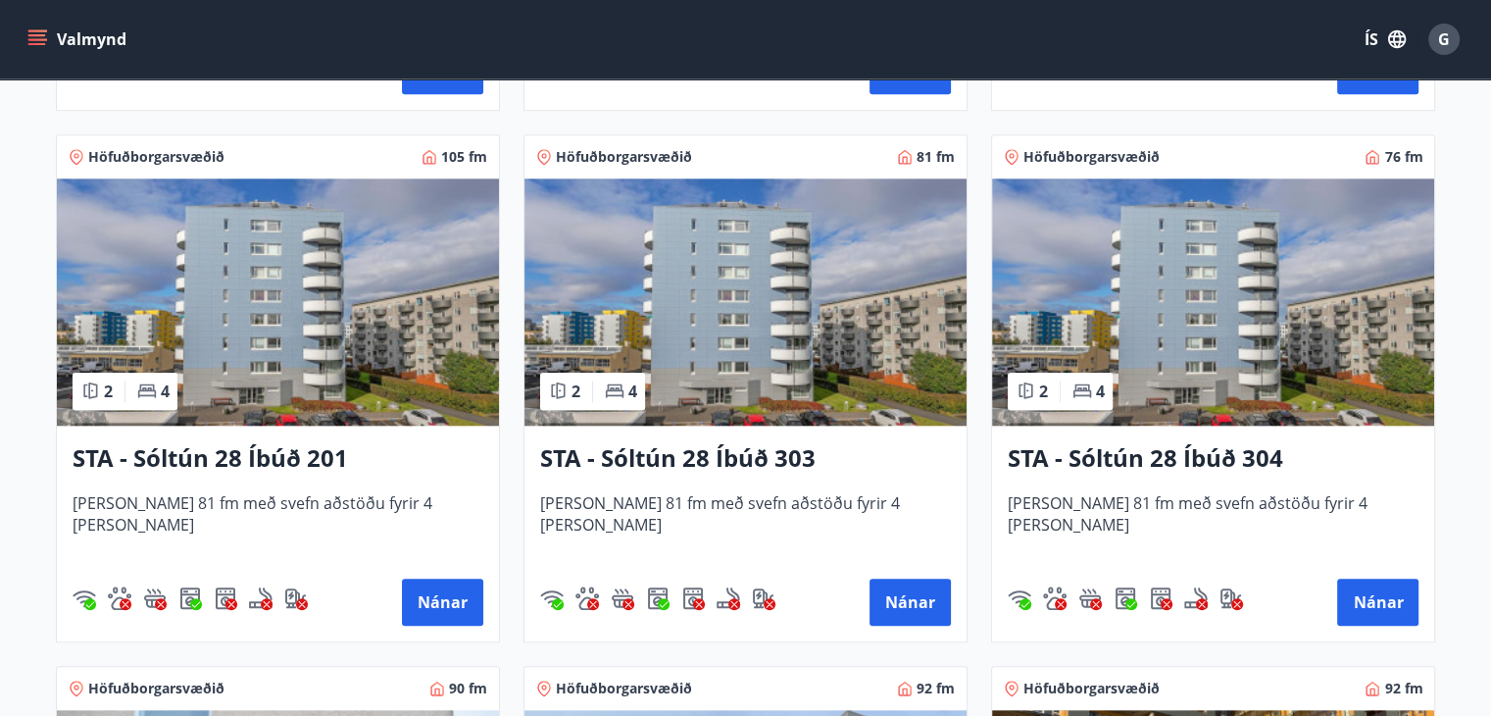
click at [1232, 350] on img at bounding box center [1213, 301] width 442 height 247
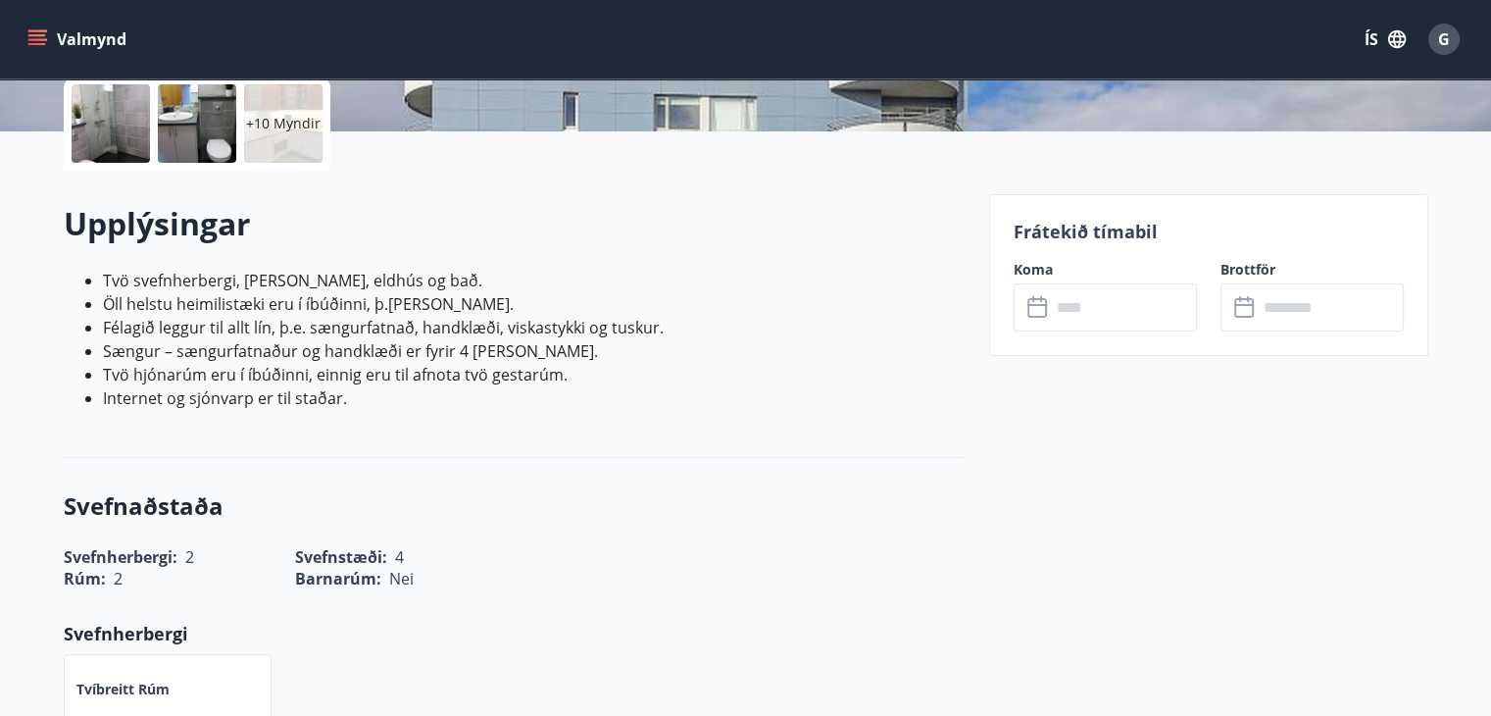
scroll to position [469, 0]
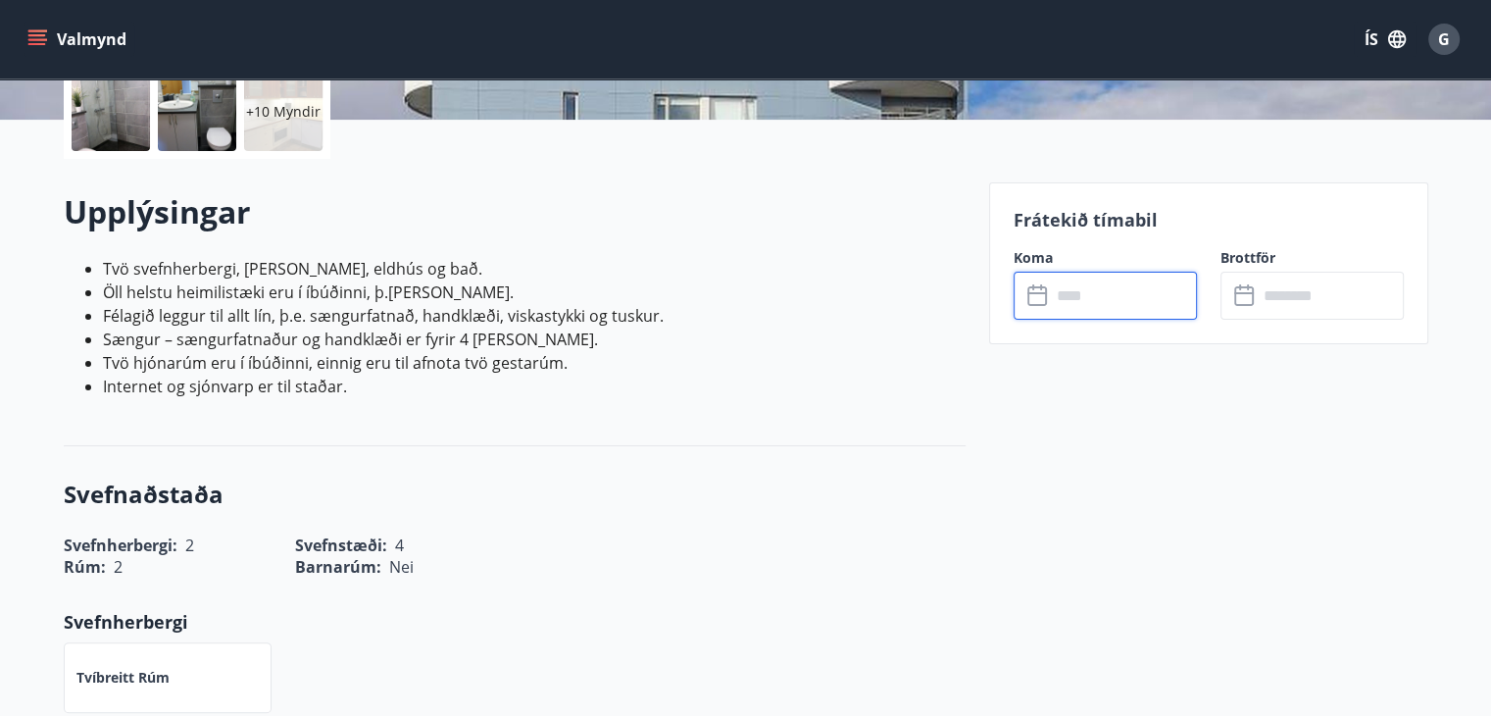
click at [1078, 307] on input "text" at bounding box center [1124, 296] width 146 height 48
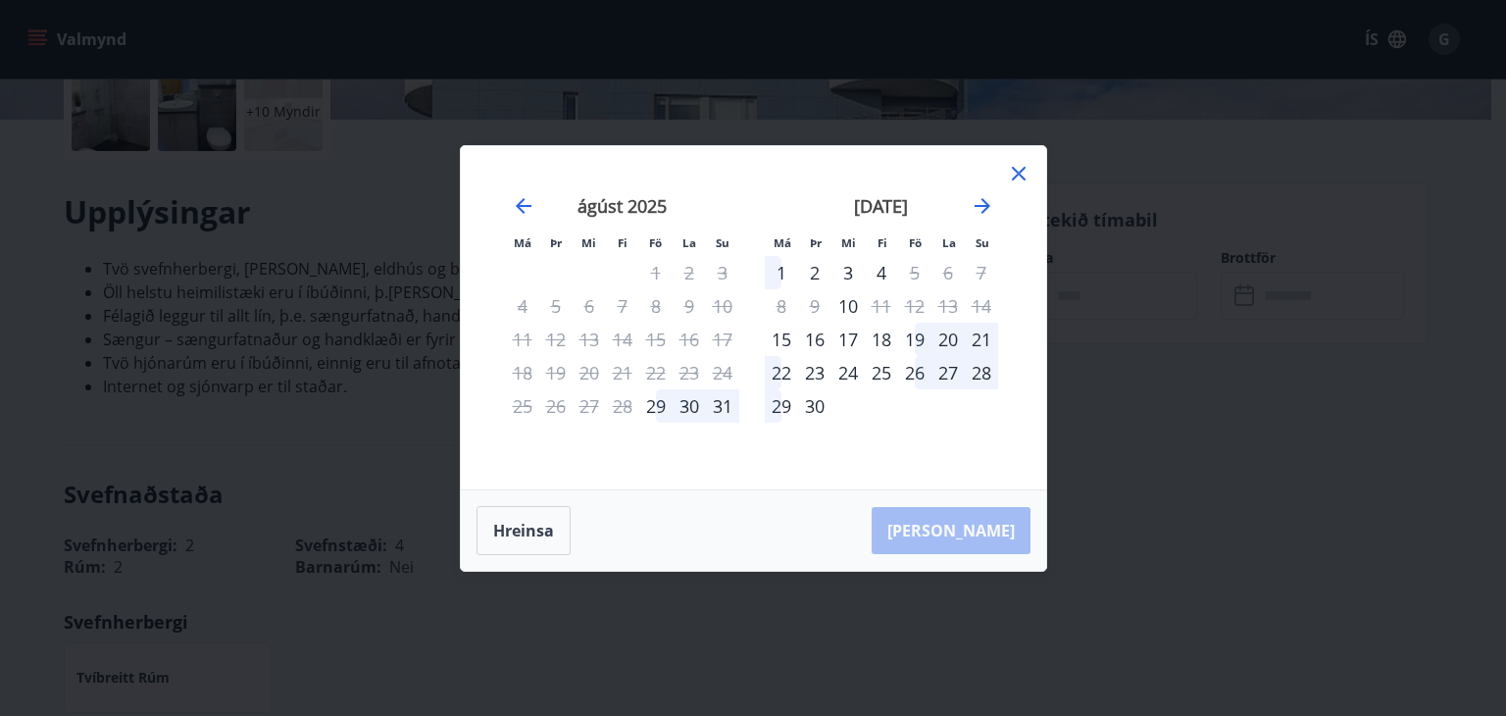
click at [1020, 171] on icon at bounding box center [1019, 174] width 14 height 14
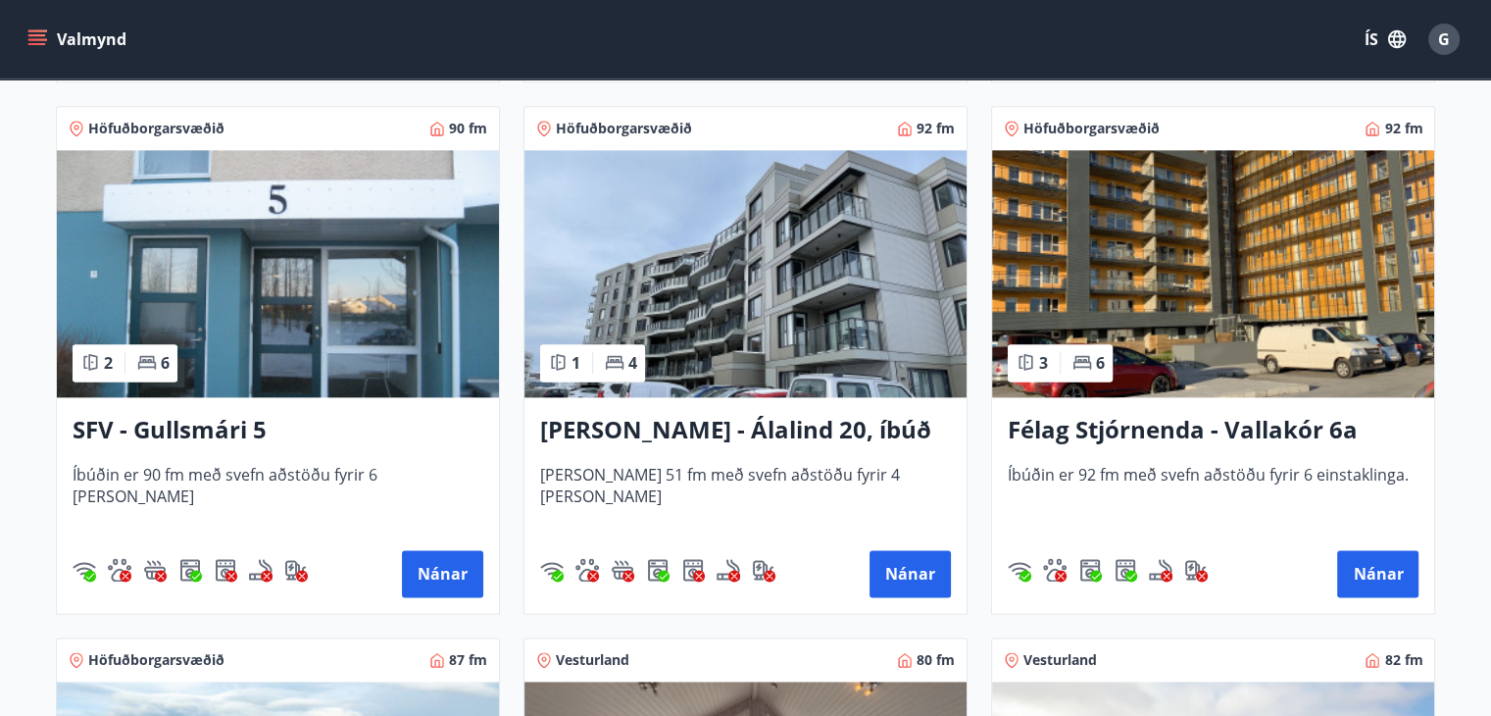
scroll to position [2473, 0]
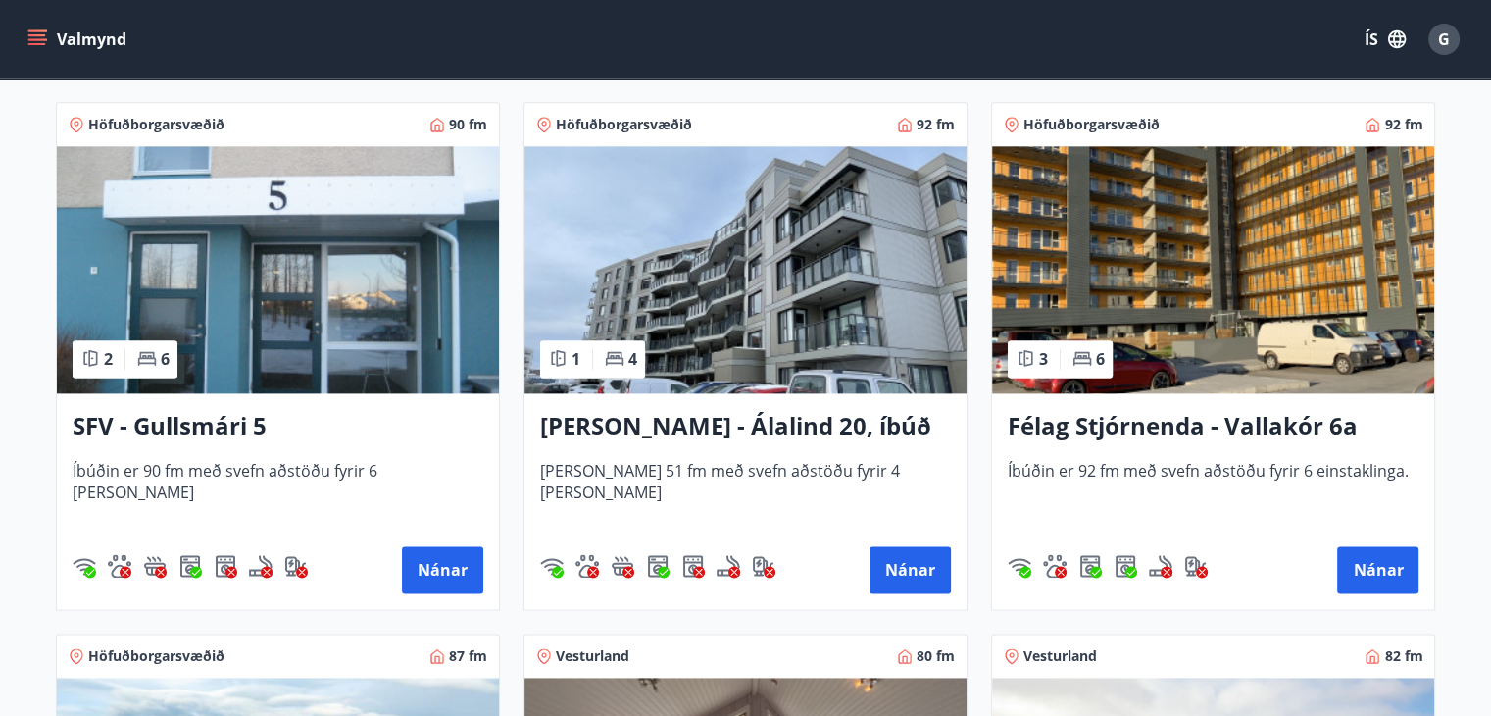
click at [319, 444] on div "SFV - Gullsmári 5 Íbúðin er 90 fm með svefn aðstöðu fyrir 6 manns Nánar" at bounding box center [278, 501] width 442 height 216
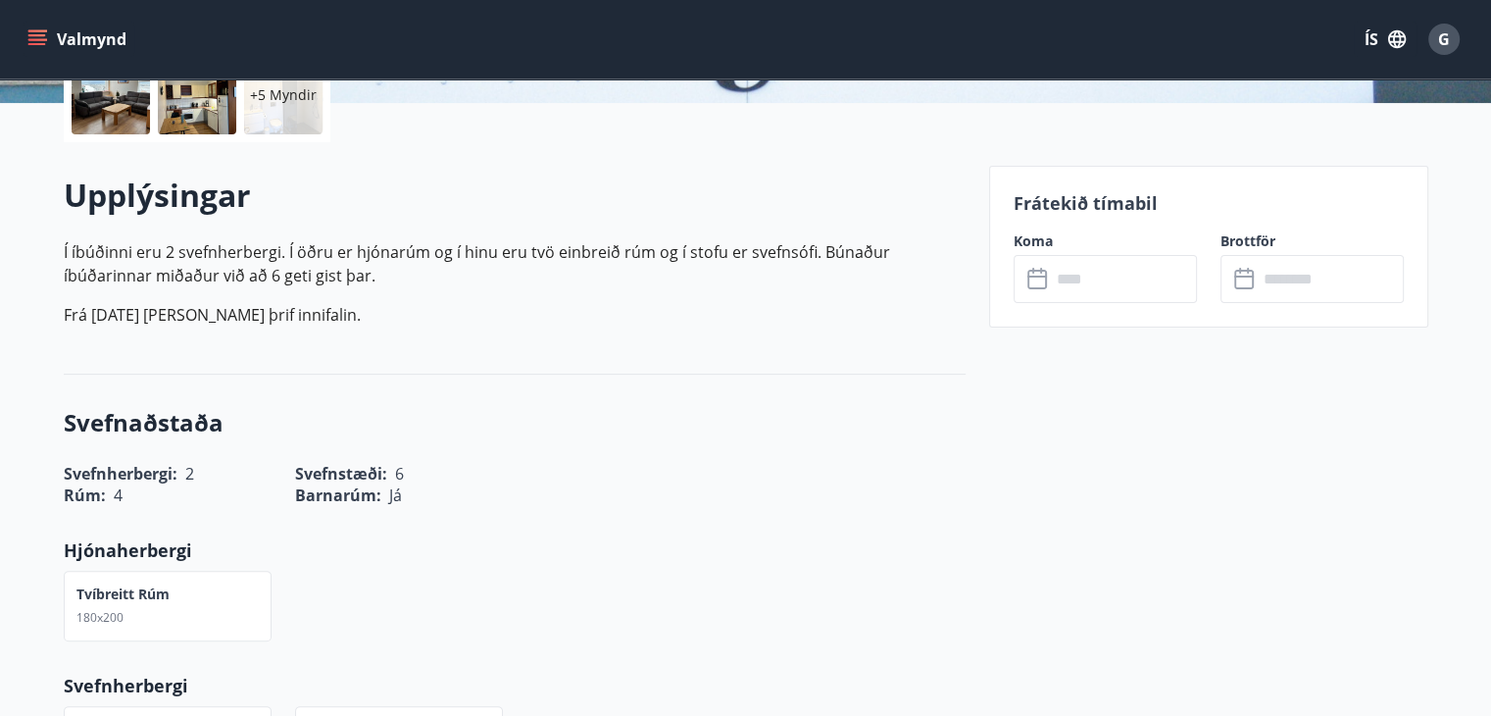
scroll to position [489, 0]
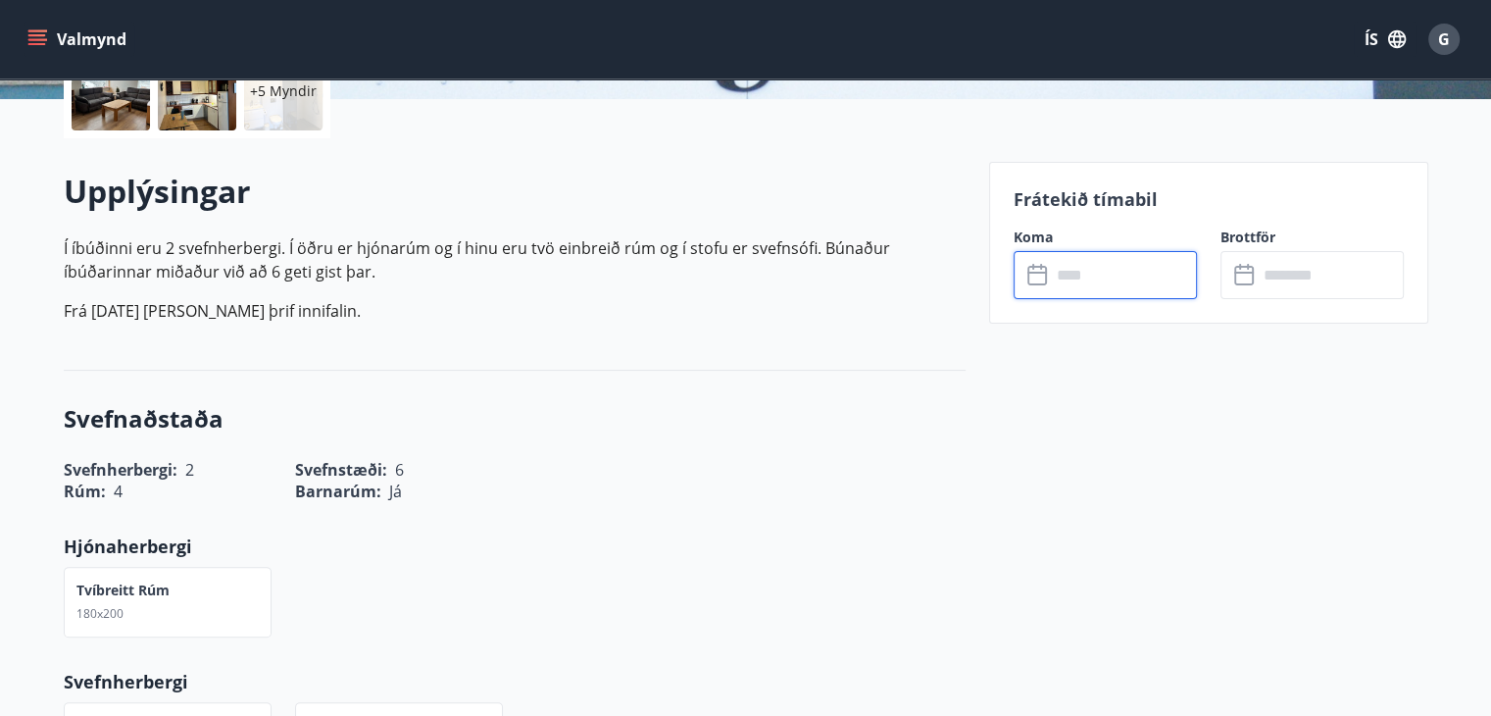
click at [1098, 275] on input "text" at bounding box center [1124, 275] width 146 height 48
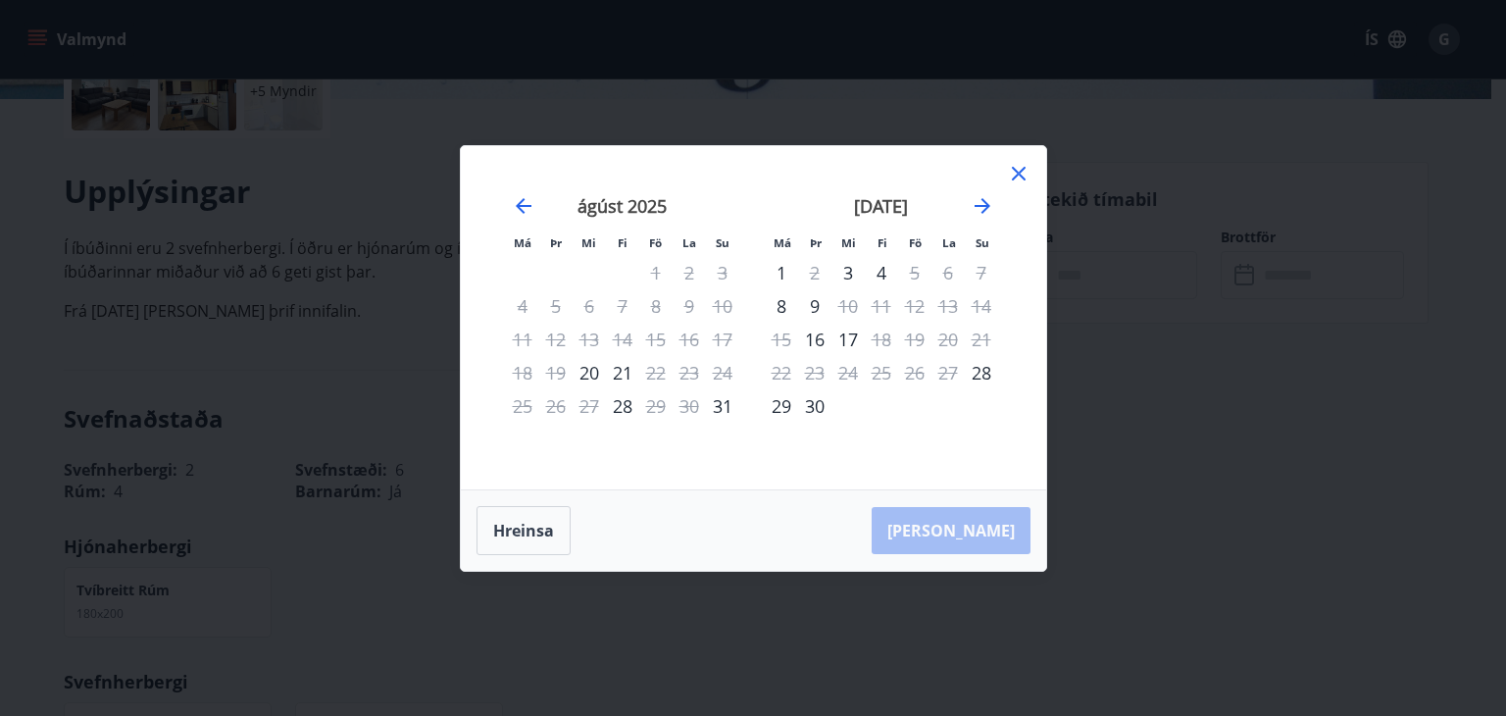
click at [1013, 168] on icon at bounding box center [1019, 174] width 14 height 14
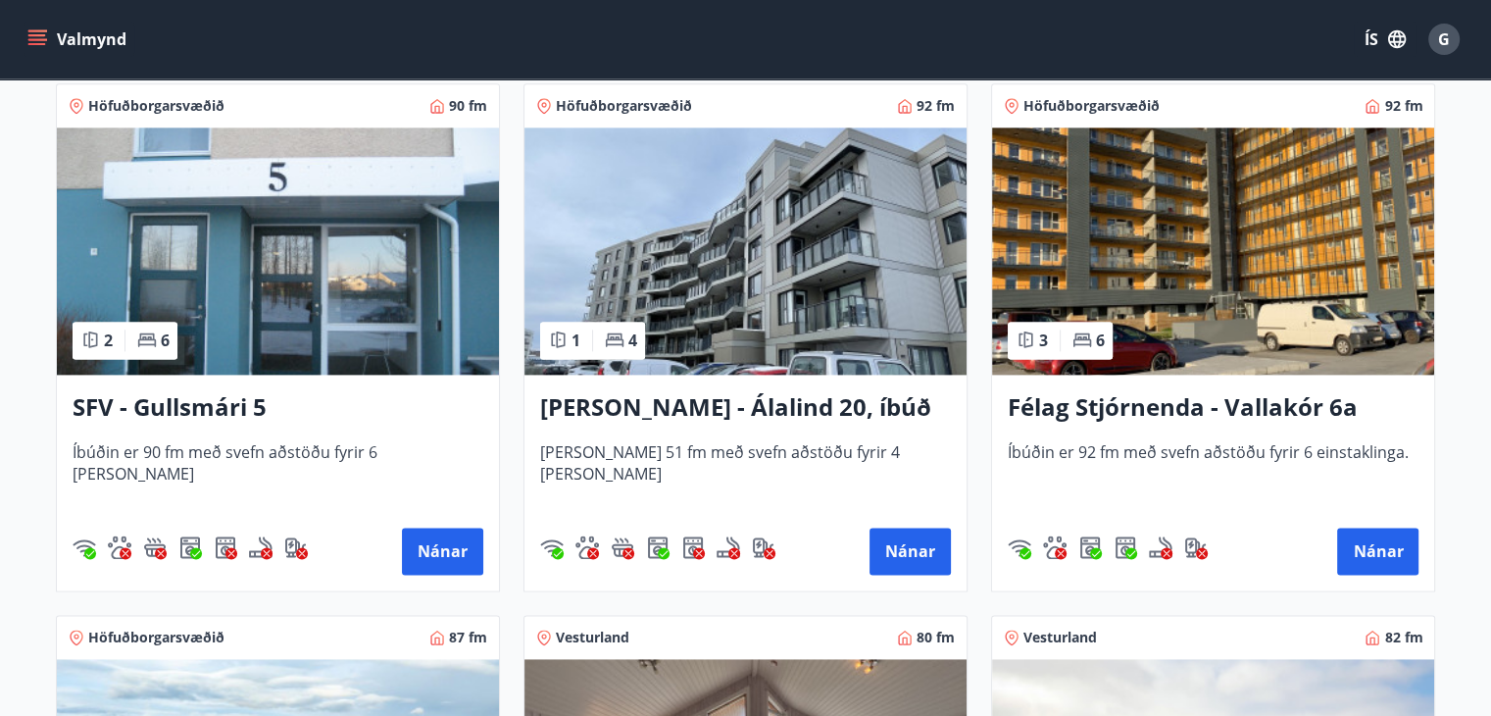
scroll to position [2493, 0]
click at [1119, 412] on h3 "Félag Stjórnenda - Vallakór 6a" at bounding box center [1213, 406] width 411 height 35
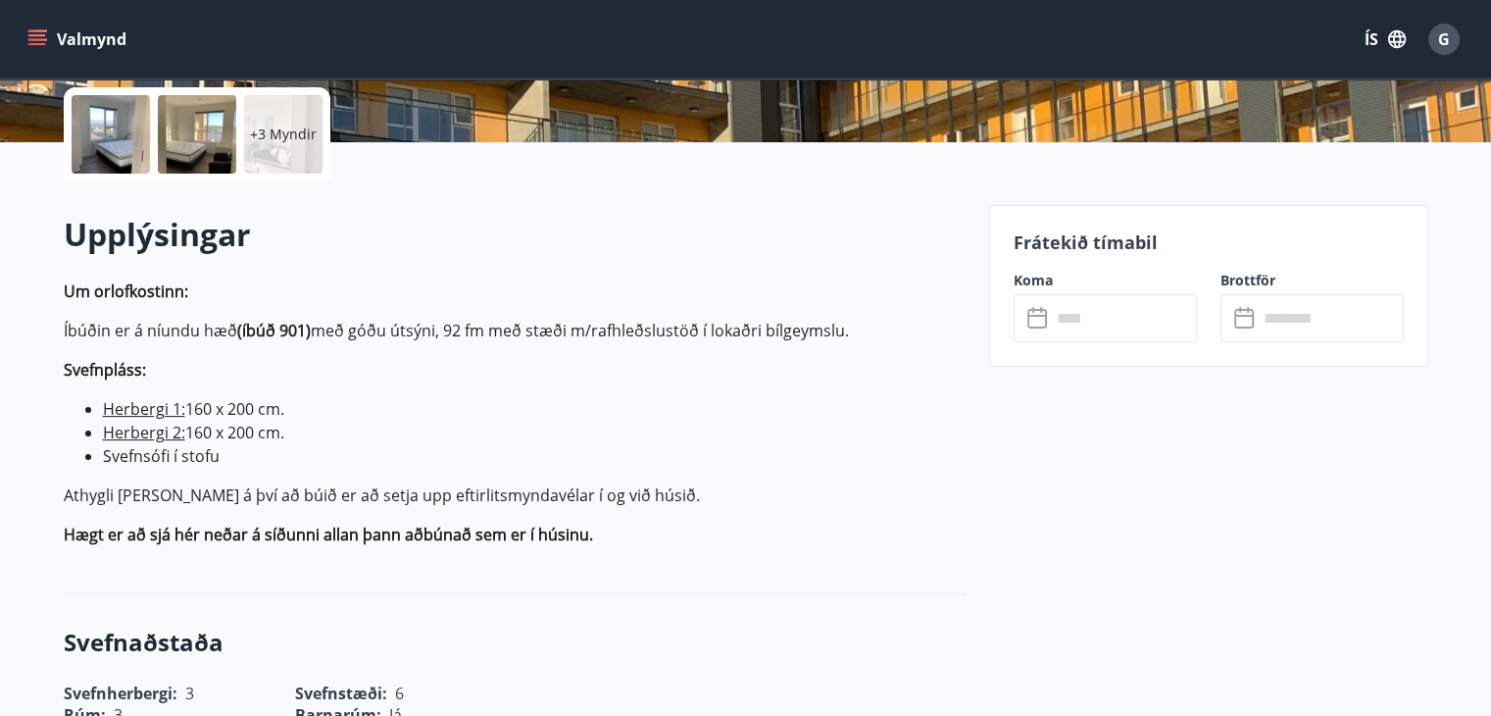
scroll to position [451, 0]
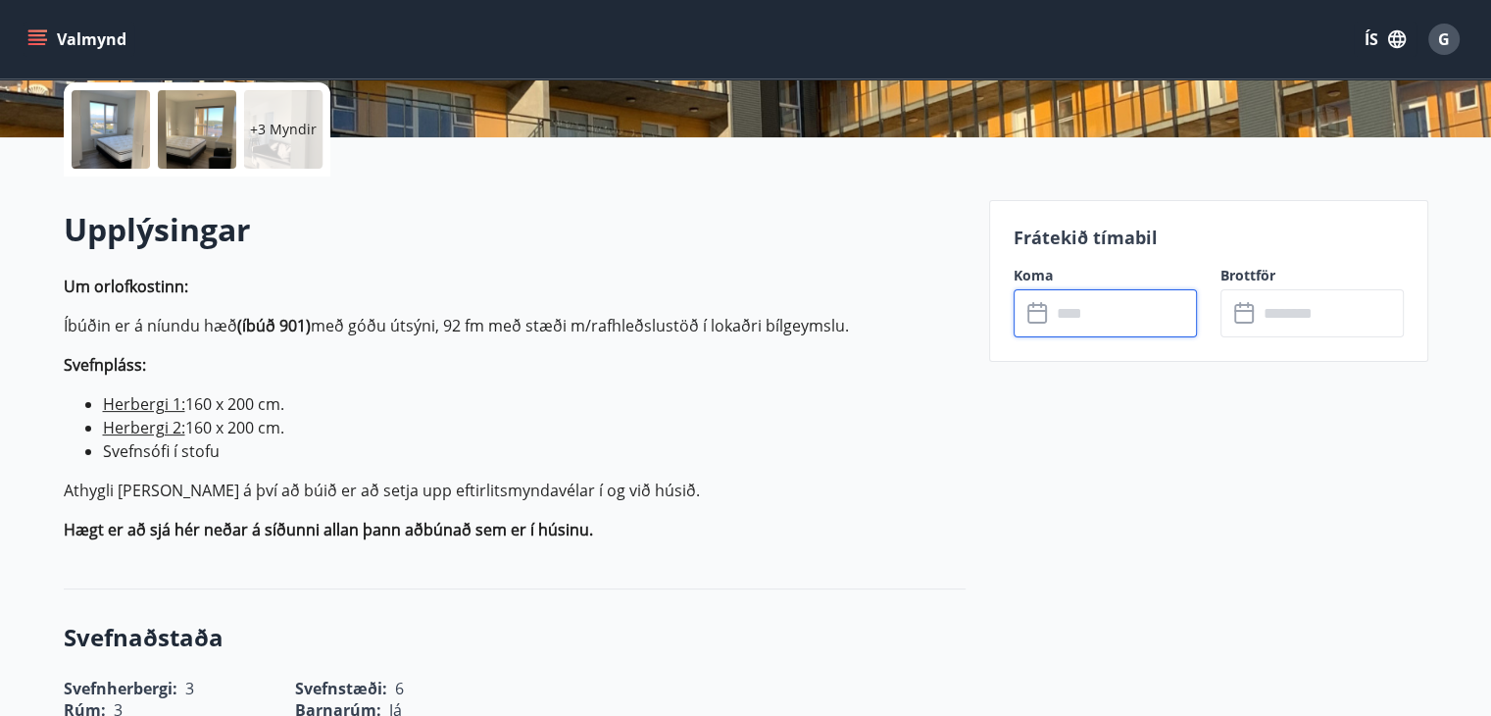
click at [1074, 305] on input "text" at bounding box center [1124, 313] width 146 height 48
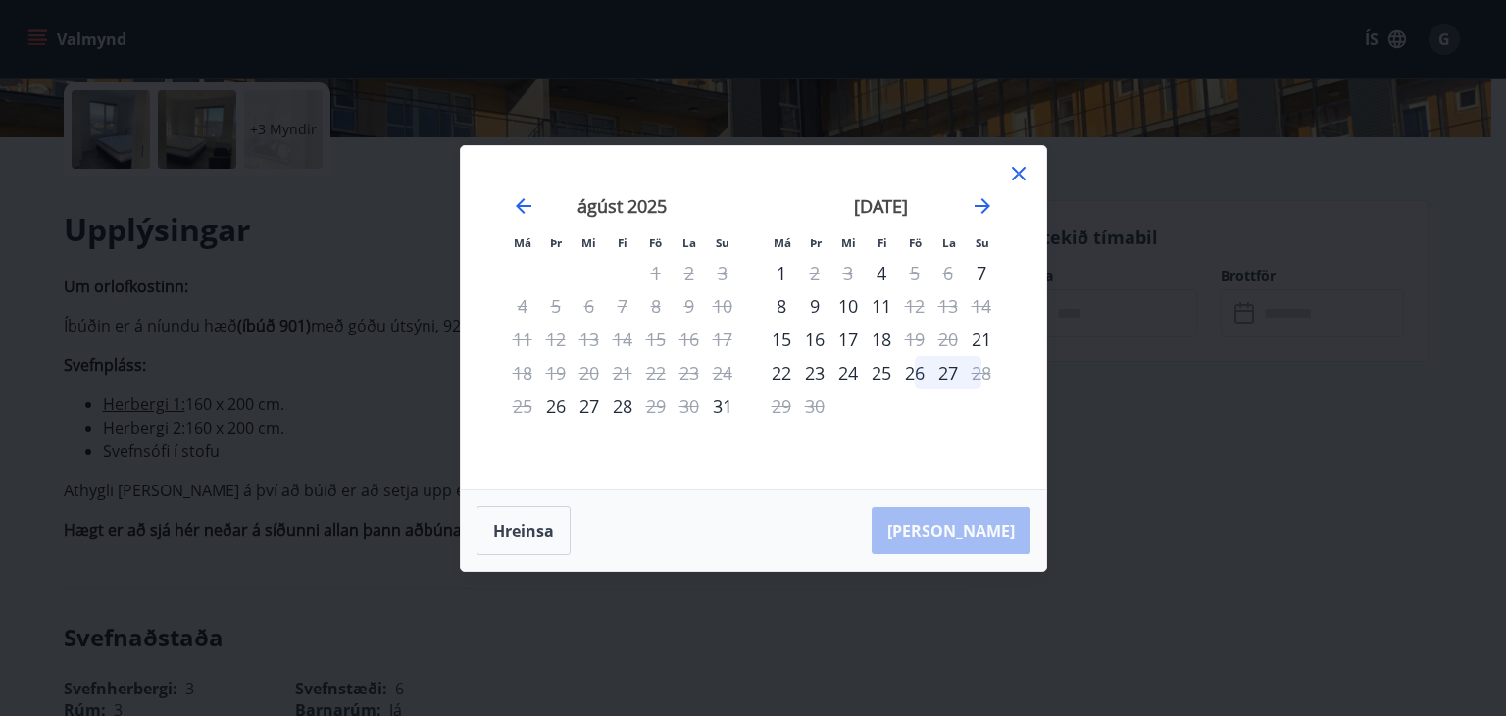
click at [1018, 162] on icon at bounding box center [1019, 174] width 24 height 24
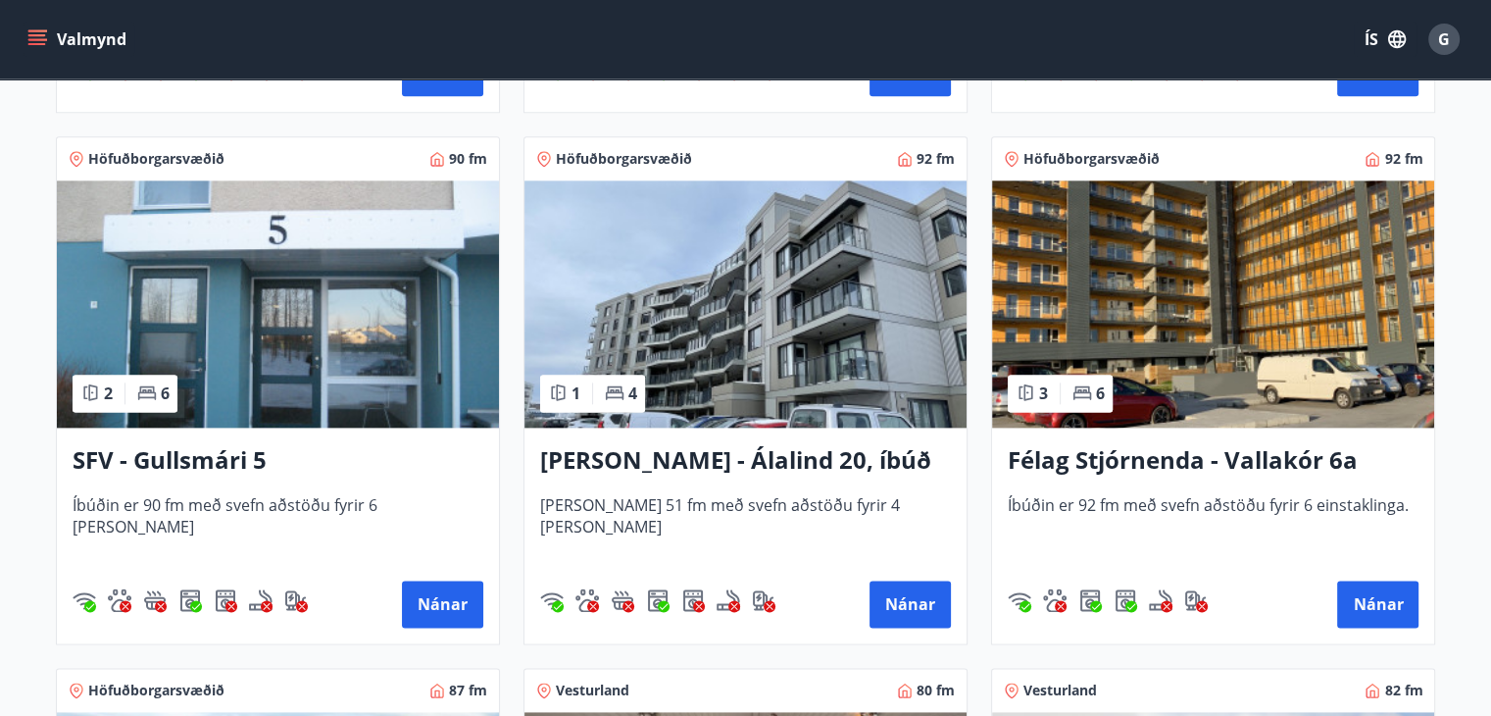
scroll to position [2408, 0]
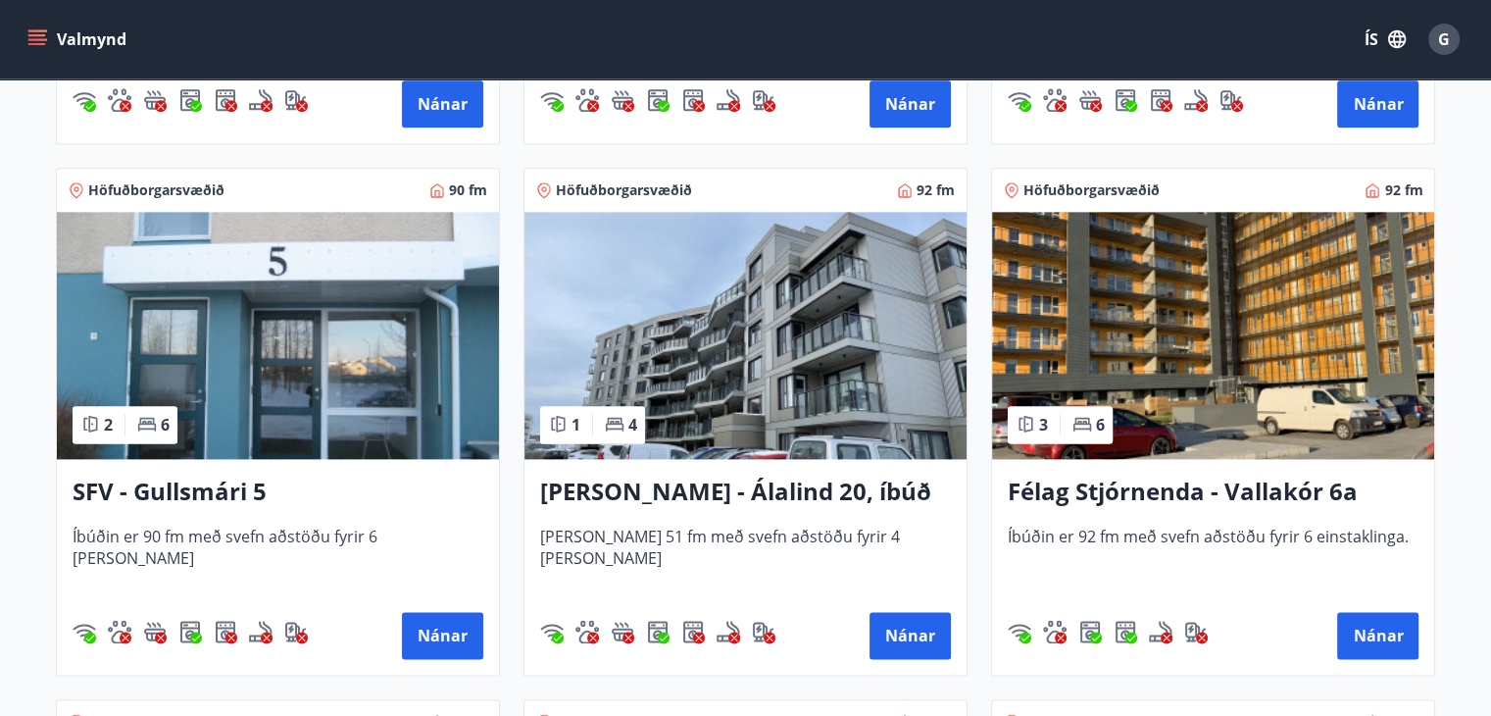
click at [738, 396] on img at bounding box center [745, 335] width 442 height 247
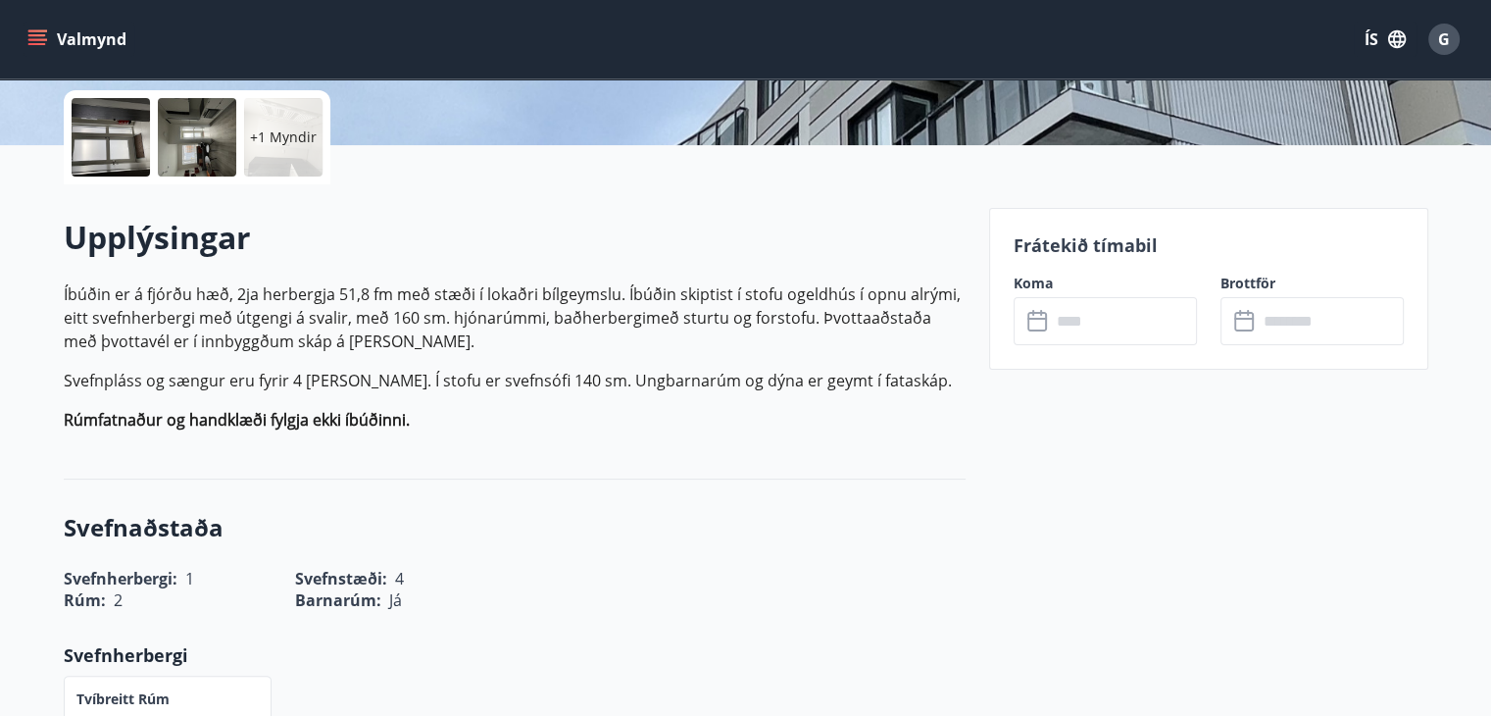
scroll to position [443, 0]
click at [1099, 321] on input "text" at bounding box center [1124, 321] width 146 height 48
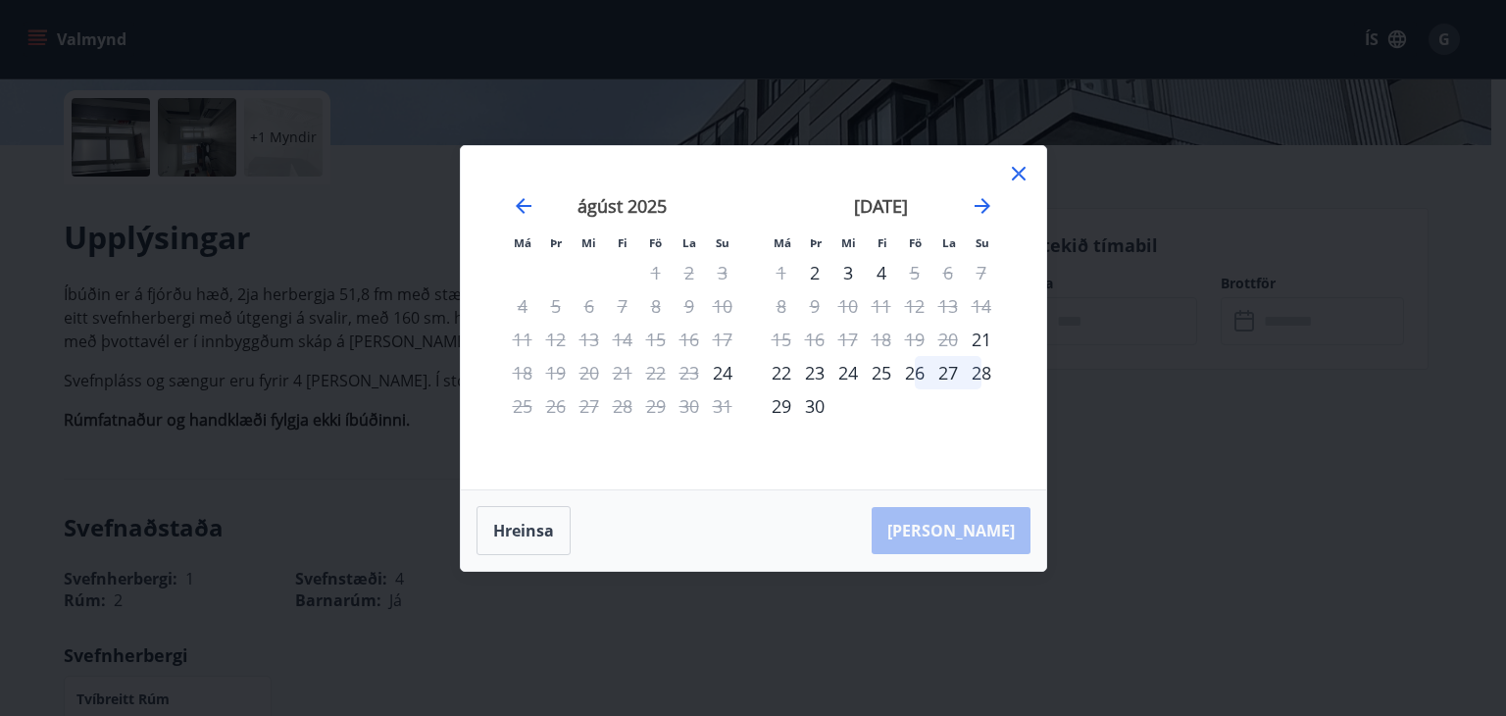
click at [1014, 170] on icon at bounding box center [1019, 174] width 14 height 14
